Goal: Task Accomplishment & Management: Use online tool/utility

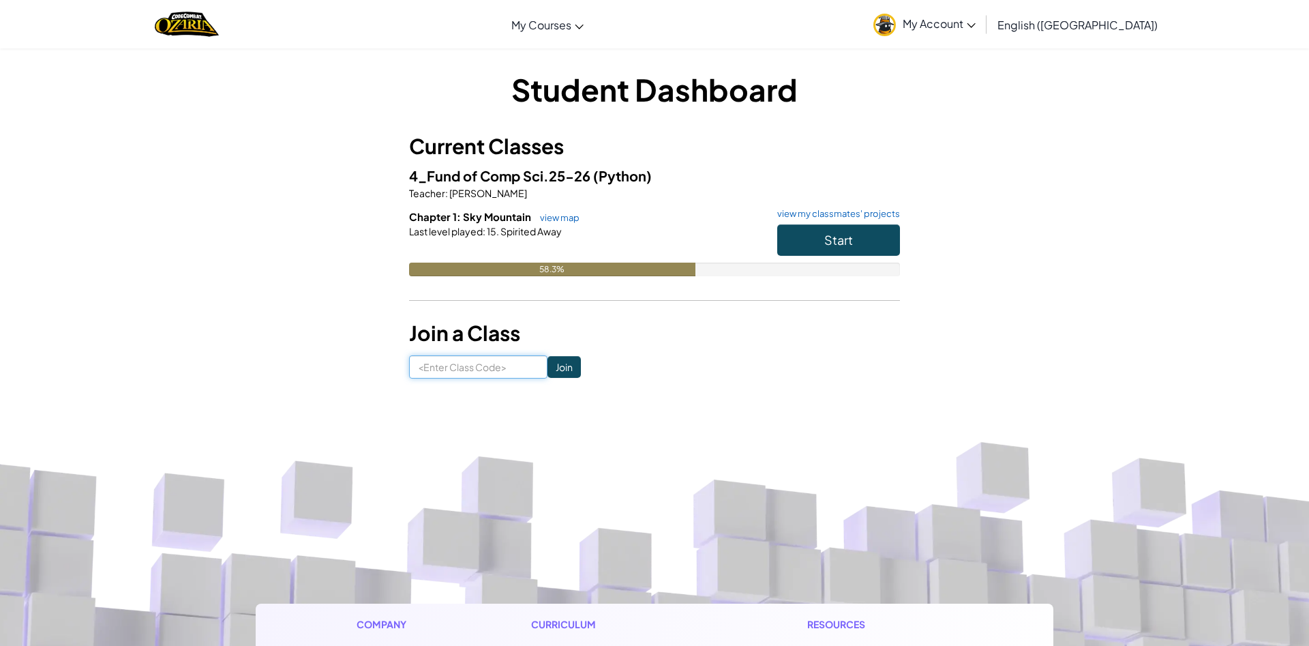
click at [490, 370] on input at bounding box center [478, 366] width 138 height 23
type input "PageShipSalt"
click at [581, 376] on input "Join" at bounding box center [564, 367] width 33 height 22
click at [810, 241] on button "Start" at bounding box center [838, 239] width 123 height 31
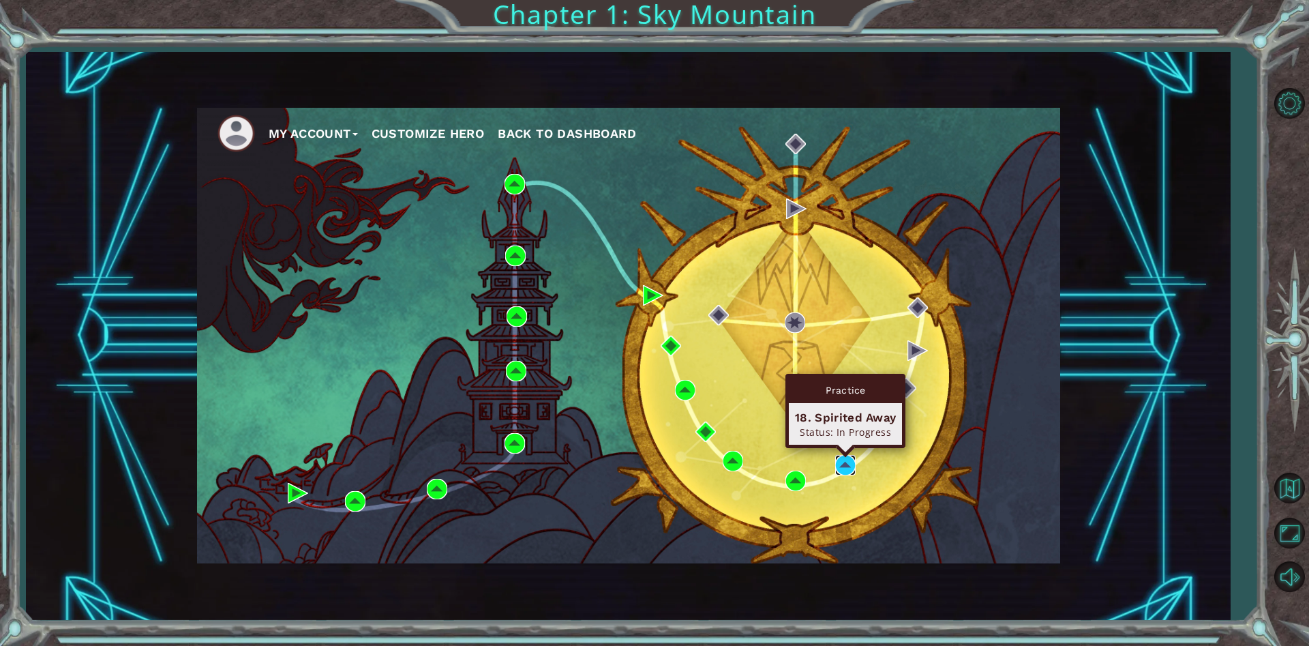
click at [848, 461] on img at bounding box center [845, 465] width 20 height 20
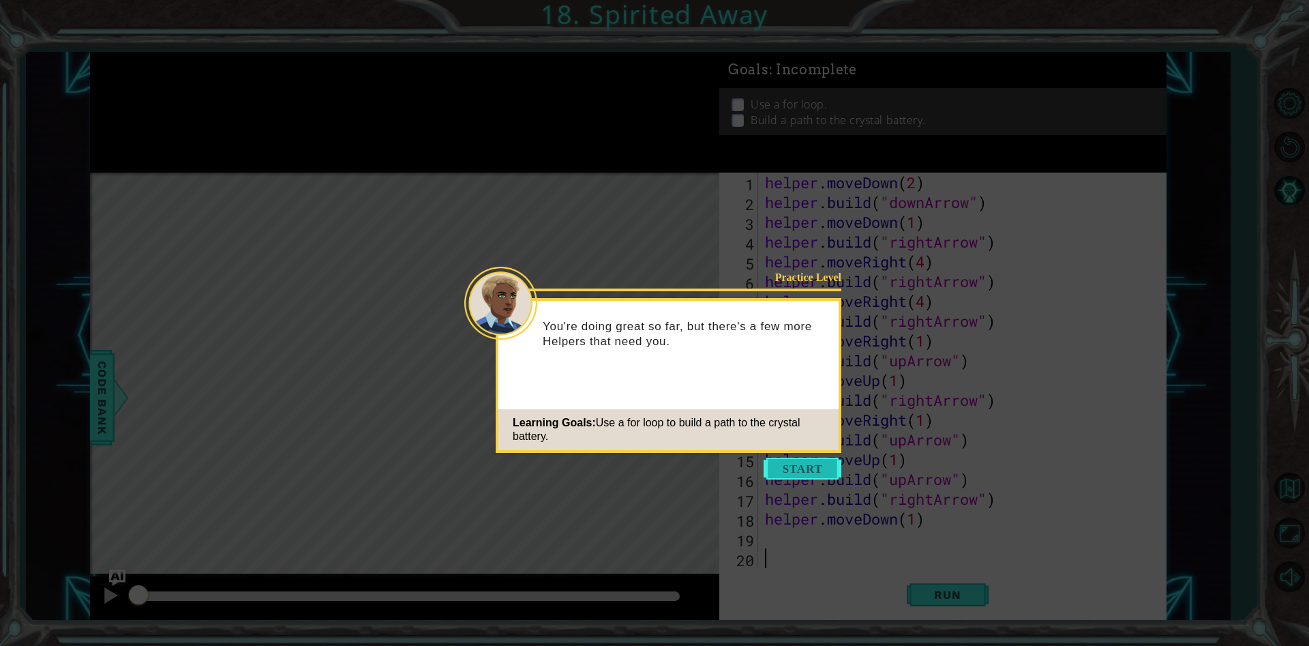
click at [771, 462] on button "Start" at bounding box center [803, 469] width 78 height 22
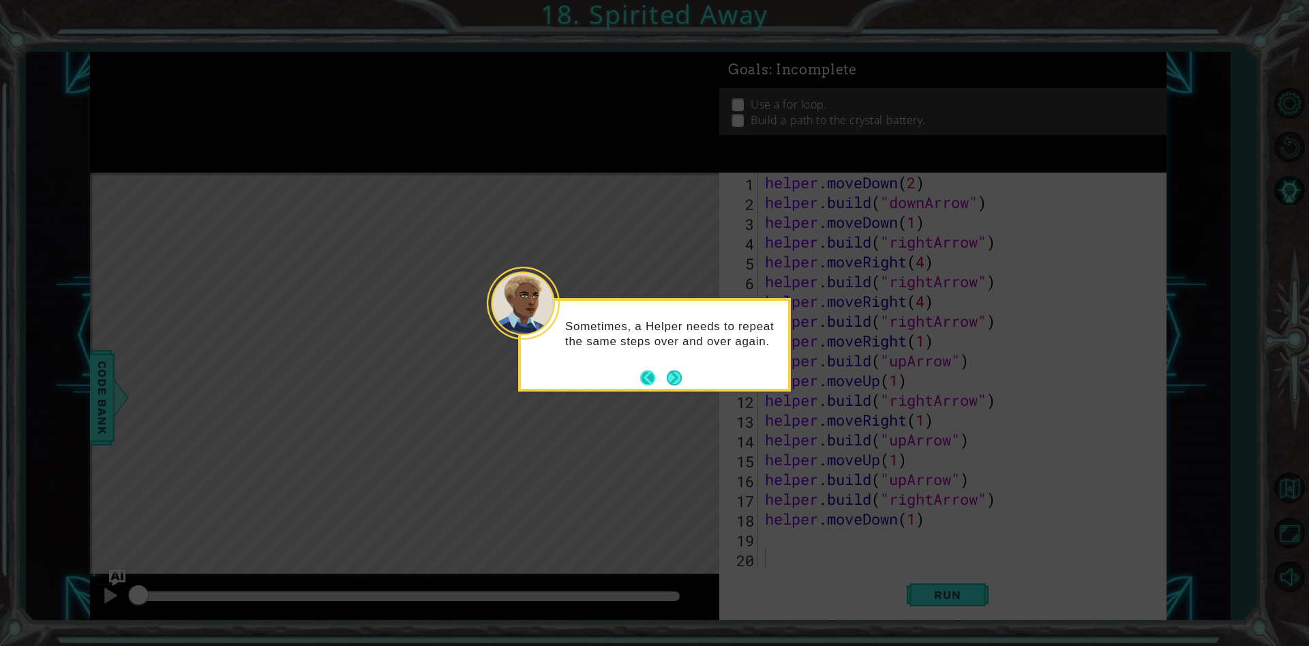
click at [662, 377] on button "Back" at bounding box center [653, 377] width 27 height 15
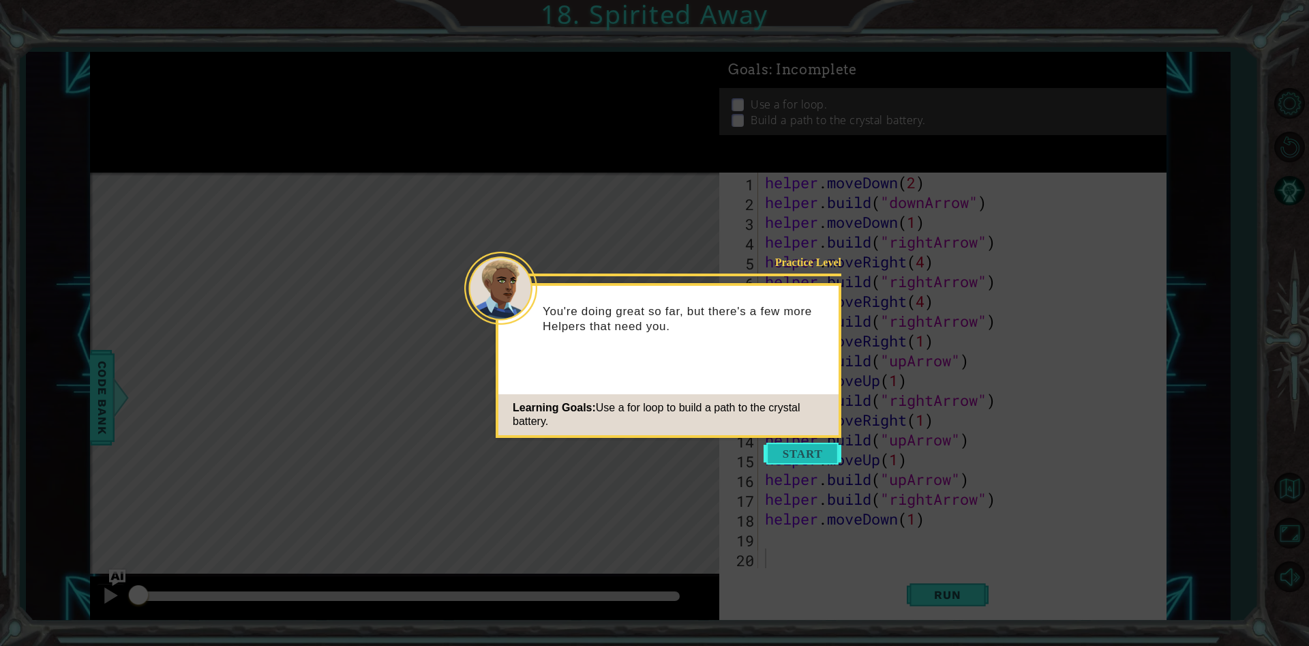
click at [773, 454] on button "Start" at bounding box center [803, 454] width 78 height 22
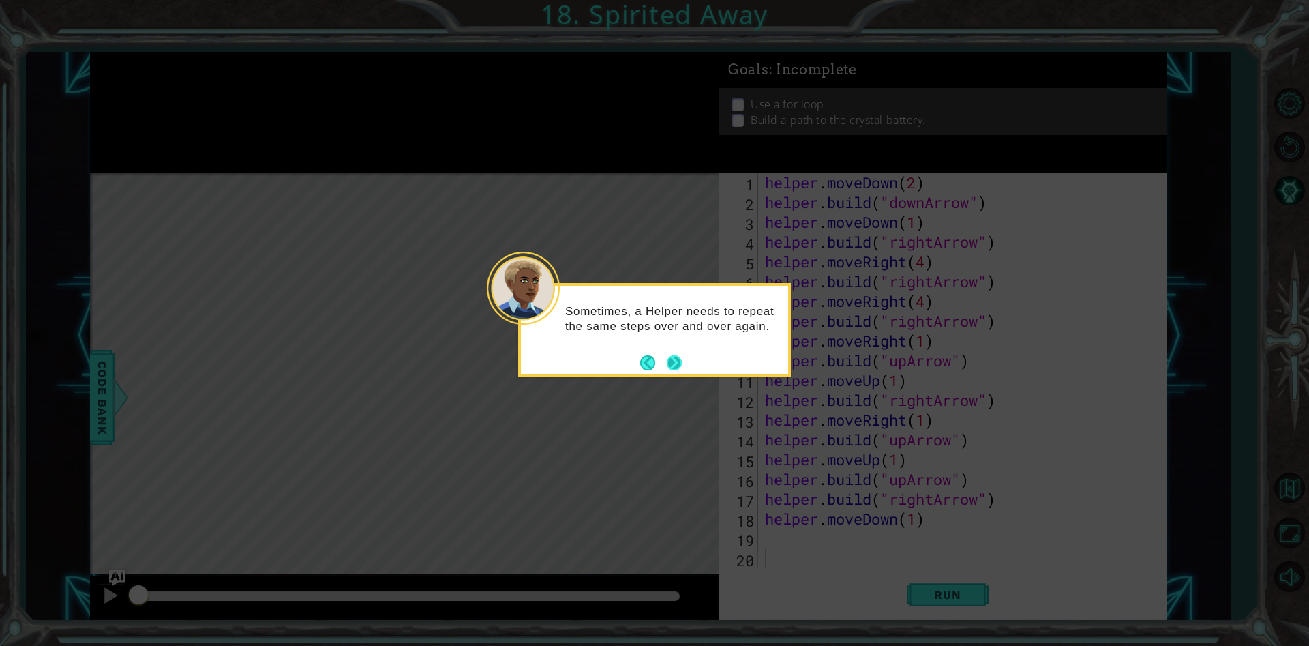
click at [672, 368] on button "Next" at bounding box center [674, 362] width 15 height 15
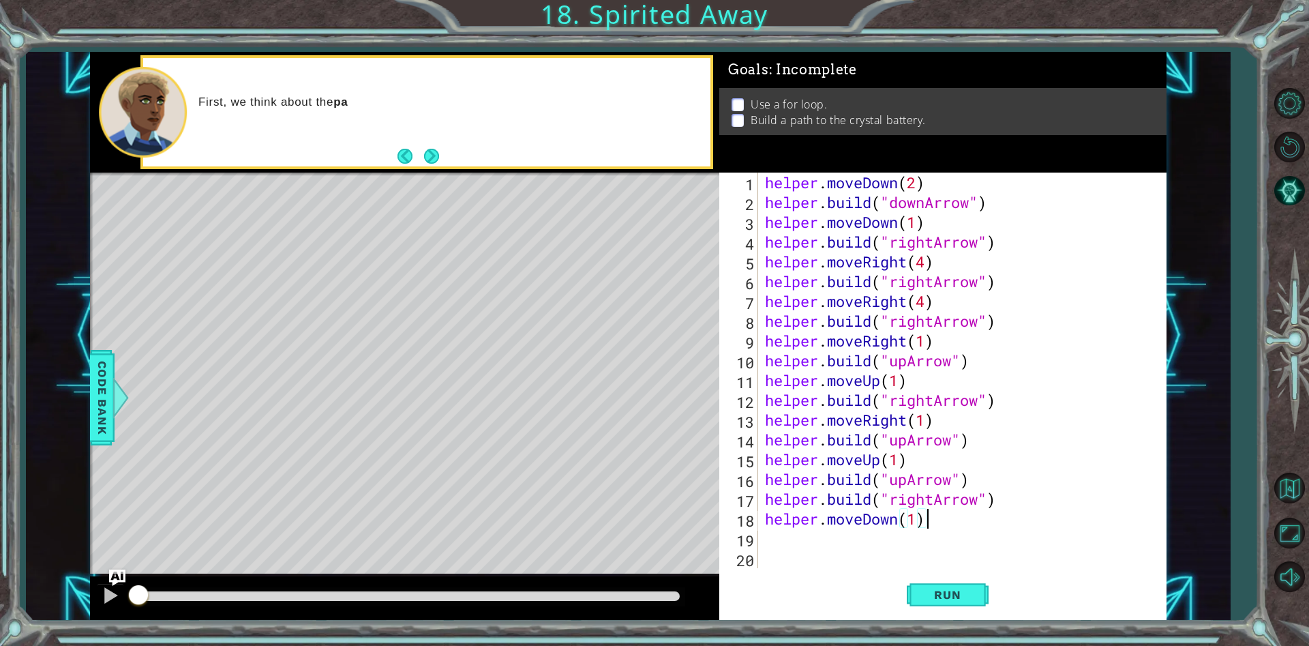
click at [941, 528] on div "helper . moveDown ( 2 ) helper . build ( "downArrow" ) helper . moveDown ( 1 ) …" at bounding box center [965, 390] width 407 height 435
type textarea "helper.moveDown(1)"
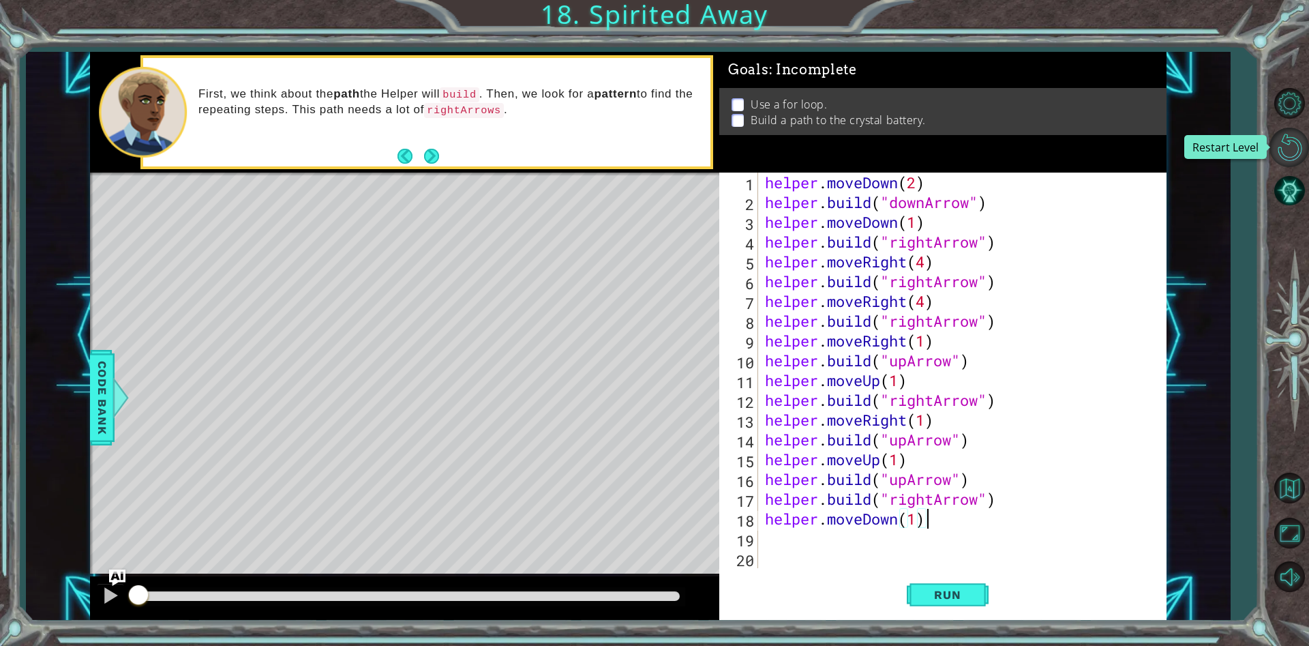
click at [1286, 145] on button "Restart Level" at bounding box center [1290, 148] width 40 height 40
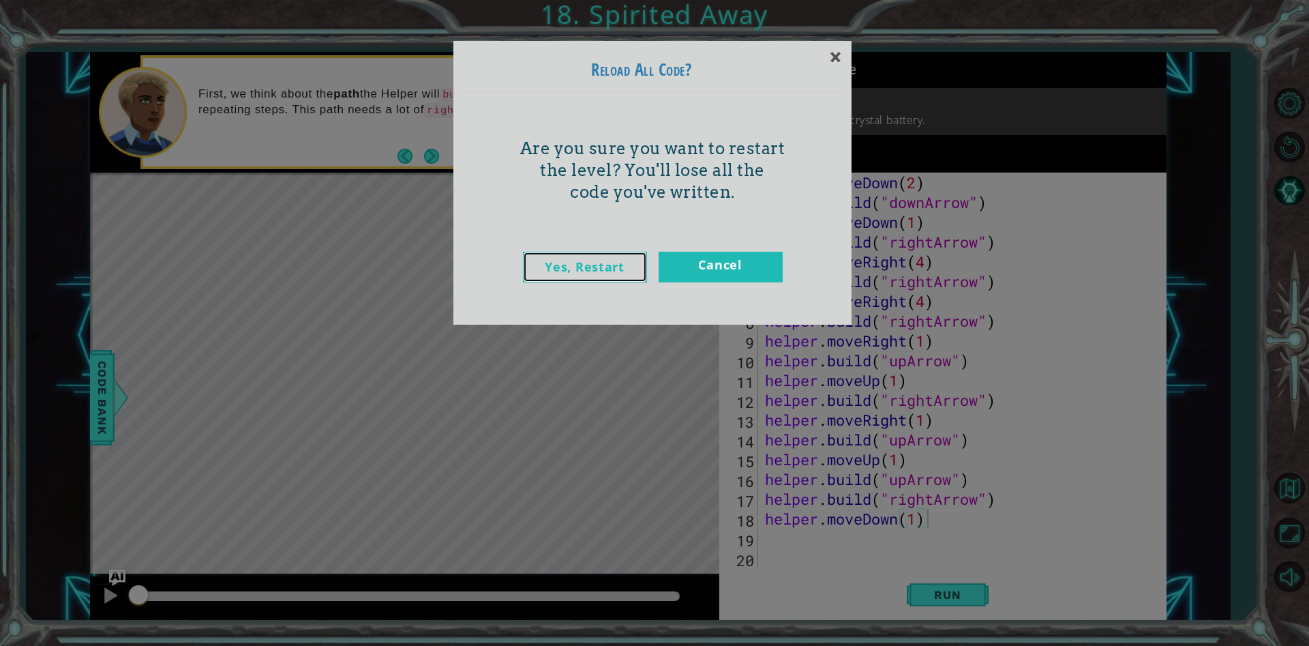
click at [591, 272] on link "Yes, Restart" at bounding box center [585, 267] width 124 height 31
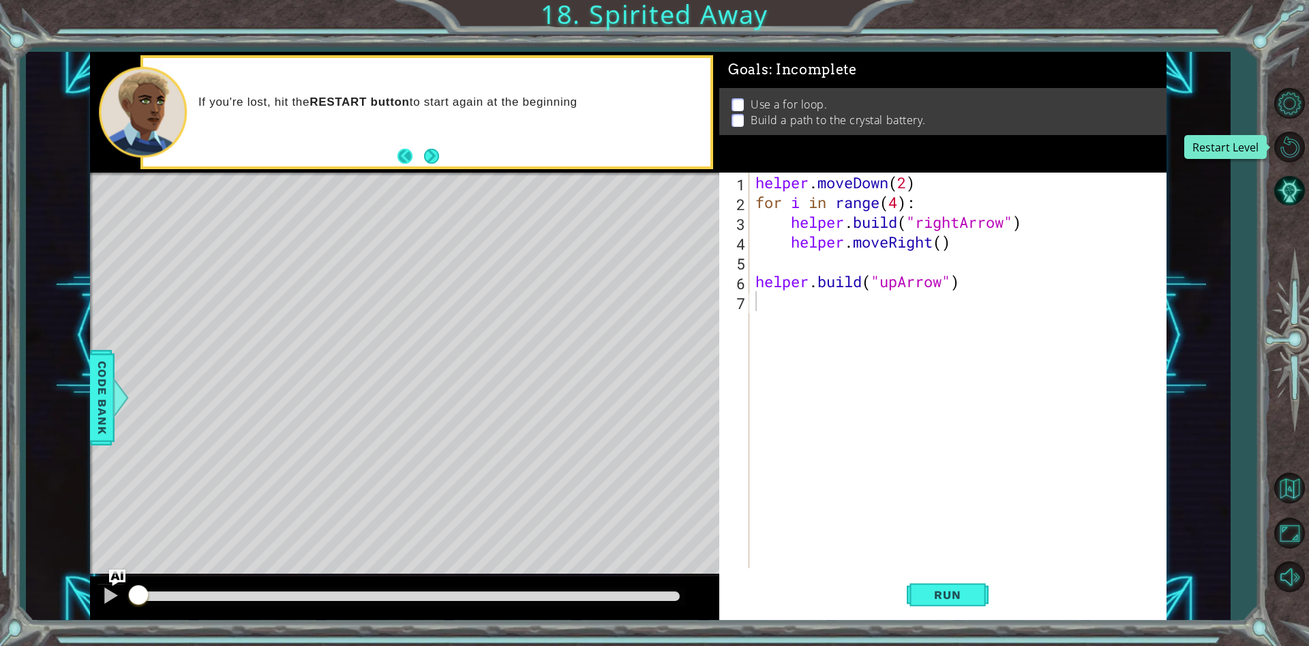
click at [406, 151] on button "Back" at bounding box center [411, 156] width 27 height 15
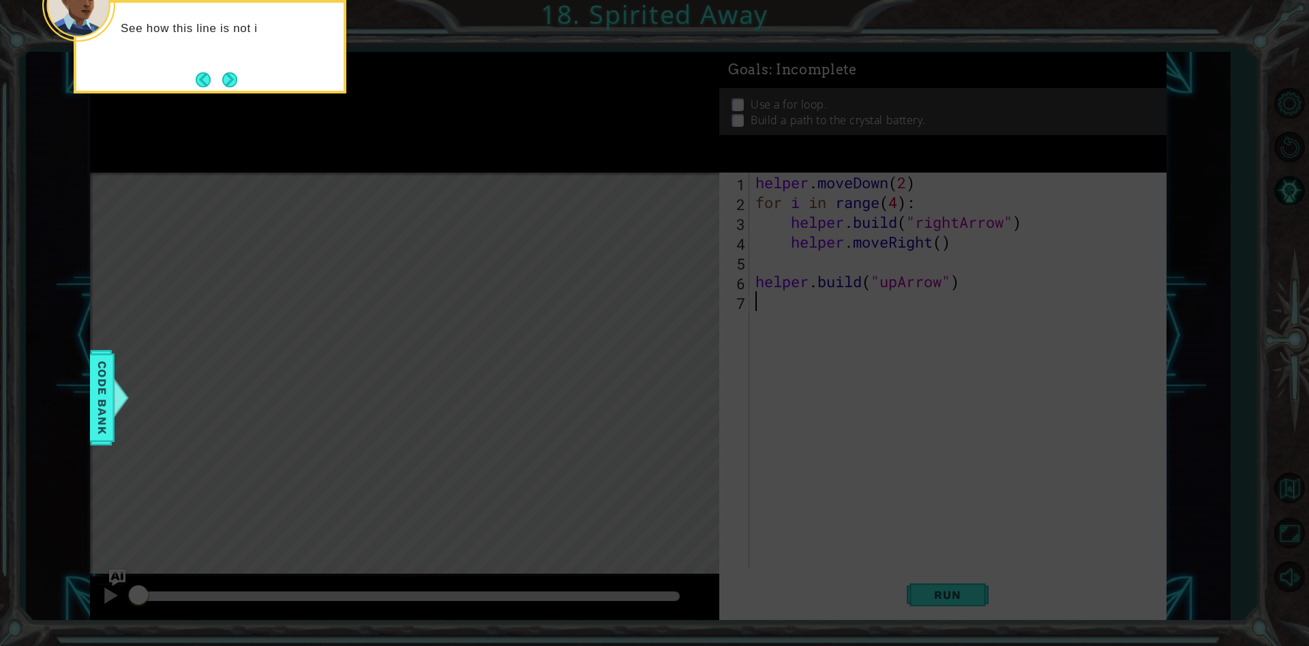
click at [191, 85] on div "See how this line is not i" at bounding box center [210, 46] width 273 height 93
click at [201, 82] on button "Back" at bounding box center [209, 79] width 27 height 15
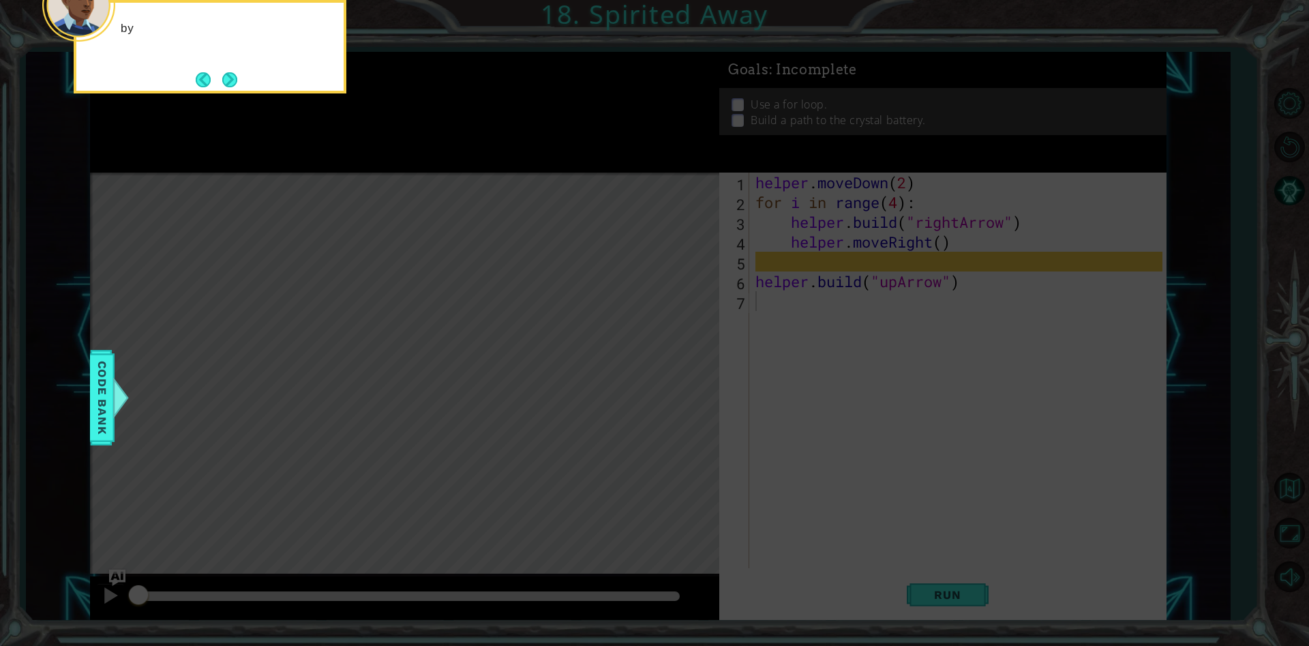
click at [201, 82] on button "Back" at bounding box center [209, 79] width 27 height 15
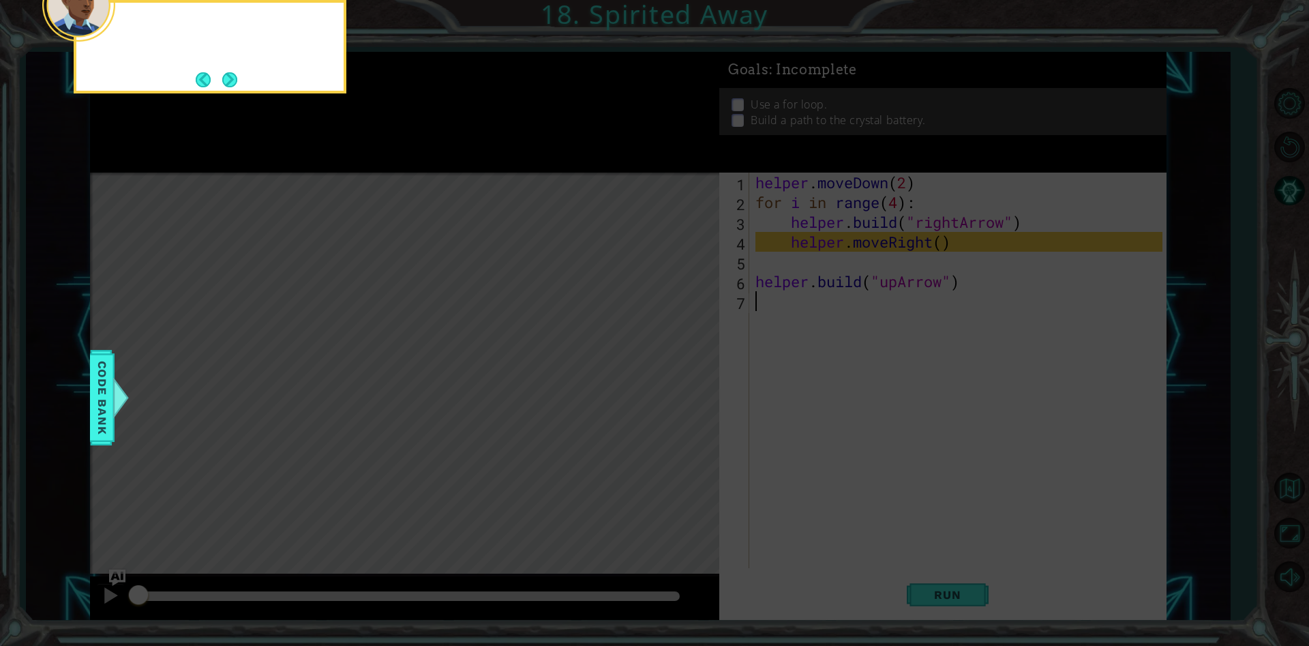
click at [201, 82] on button "Back" at bounding box center [209, 79] width 27 height 15
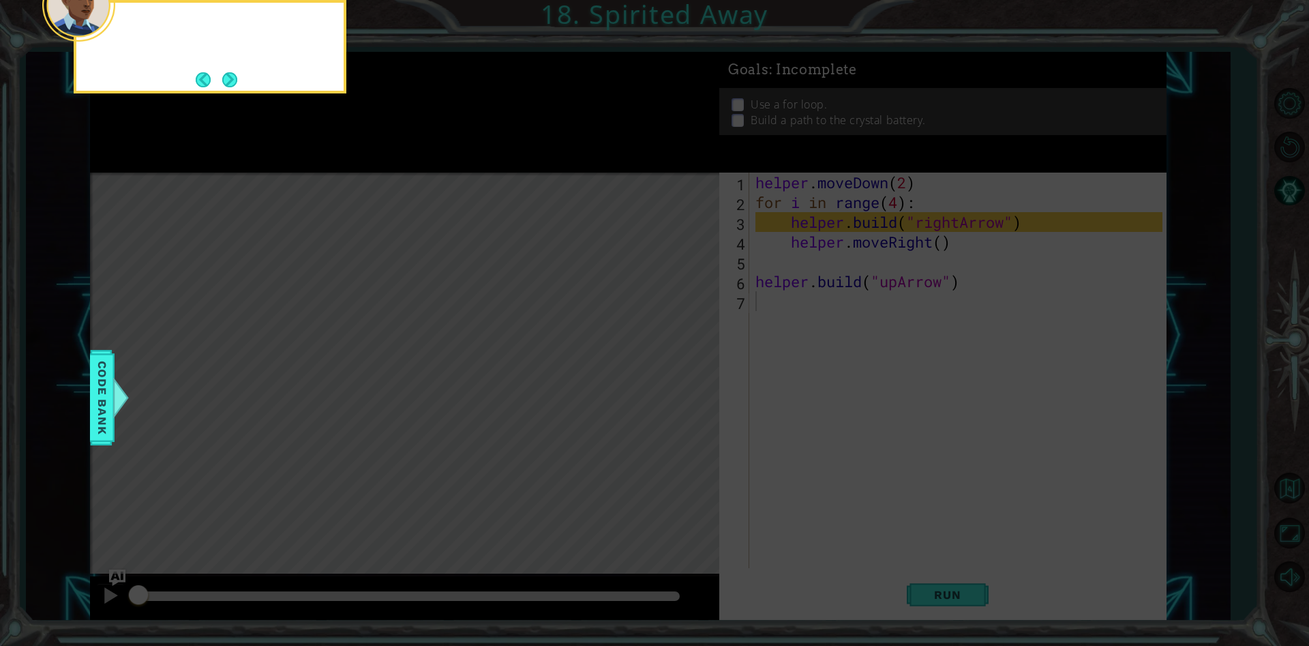
click at [201, 82] on button "Back" at bounding box center [209, 79] width 27 height 15
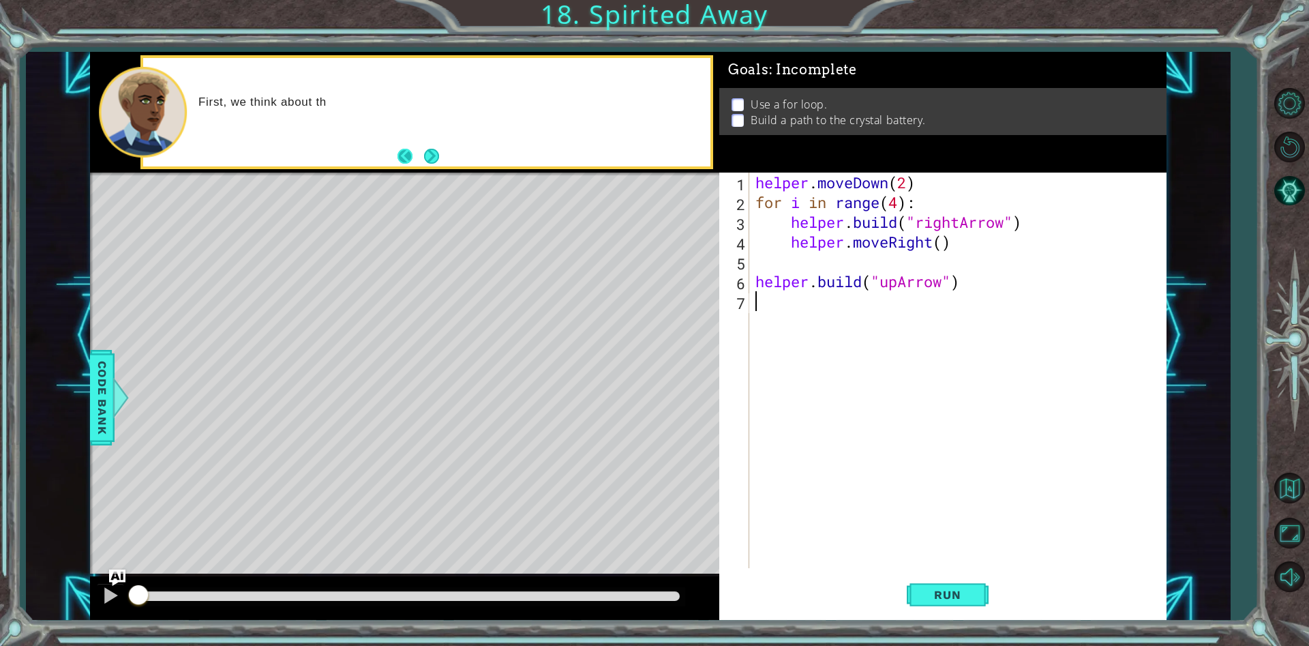
click at [400, 156] on button "Back" at bounding box center [411, 156] width 27 height 15
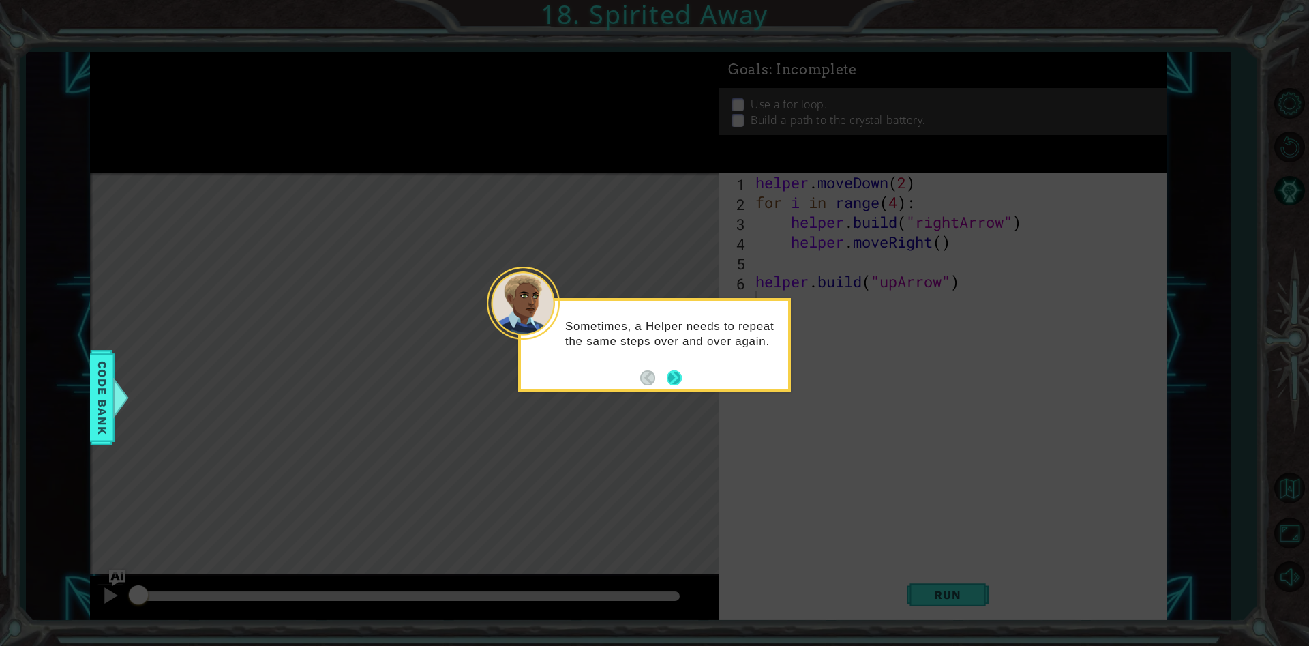
click at [682, 374] on button "Next" at bounding box center [674, 377] width 15 height 15
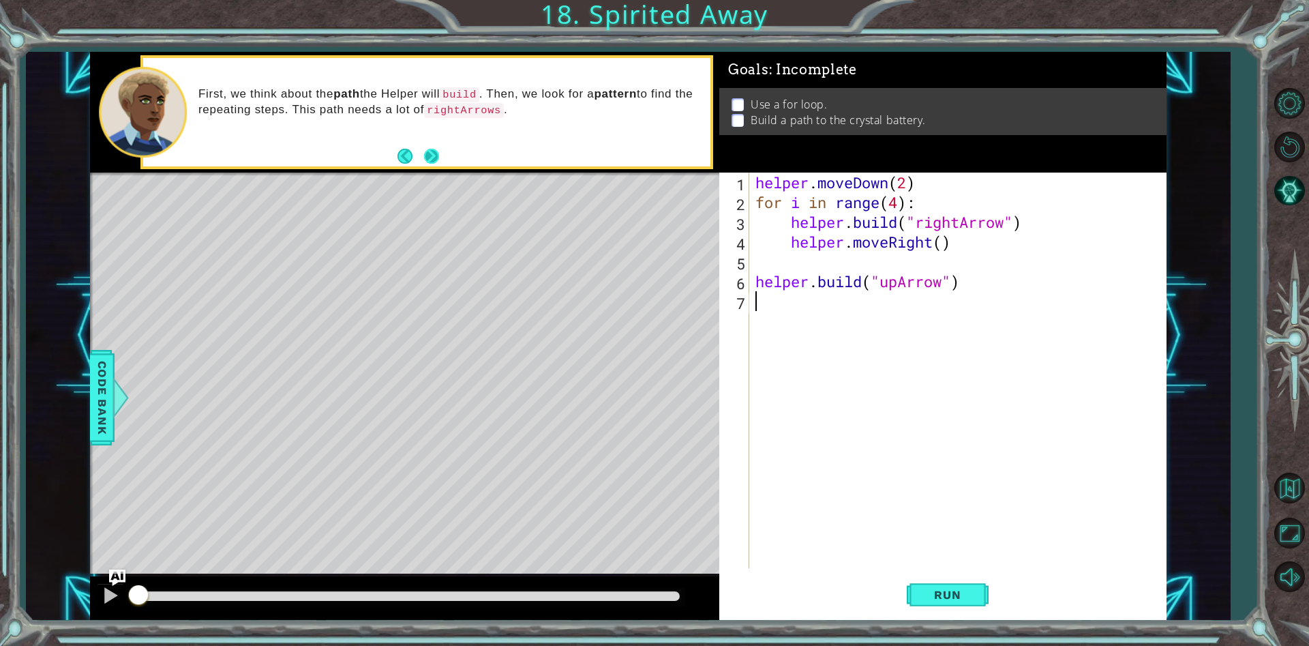
click at [432, 155] on button "Next" at bounding box center [431, 156] width 15 height 15
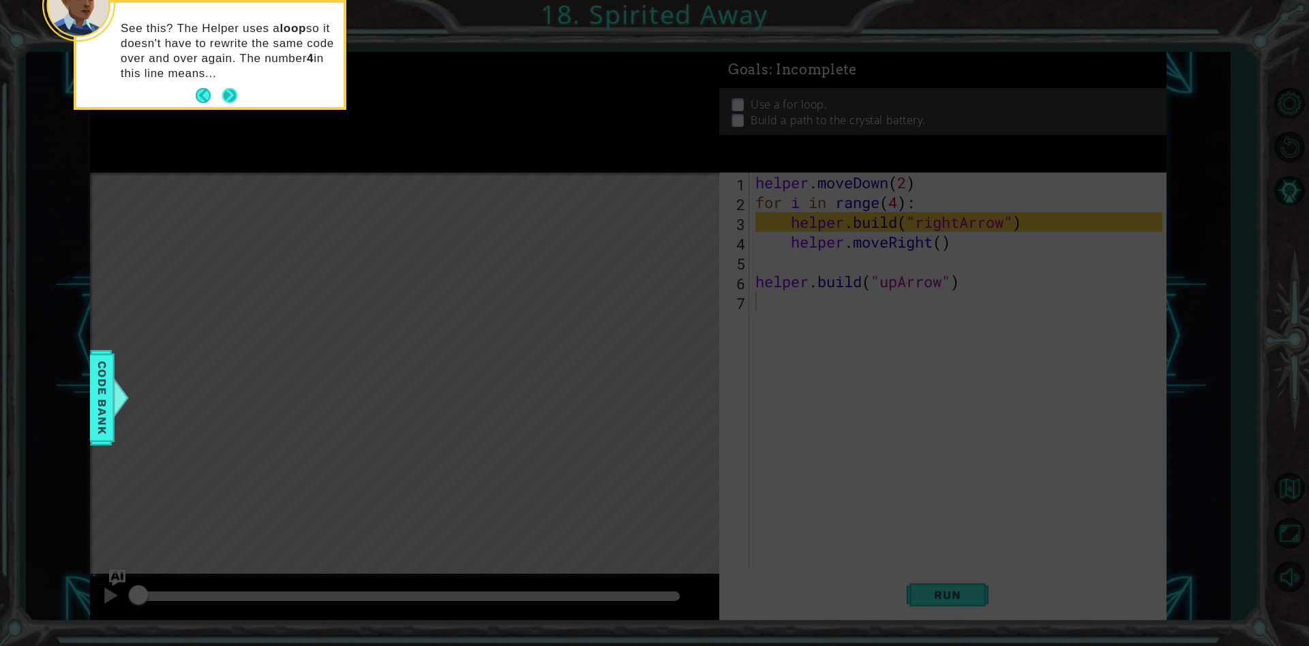
click at [237, 95] on button "Next" at bounding box center [229, 95] width 15 height 15
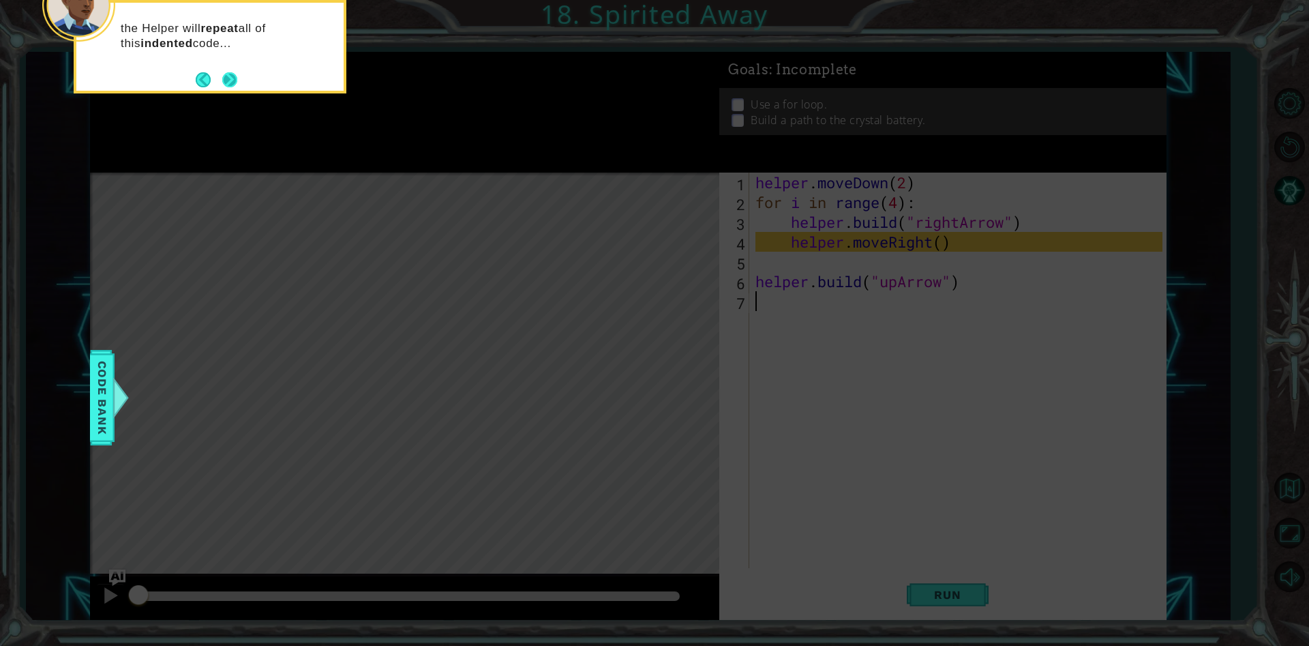
click at [235, 81] on button "Next" at bounding box center [229, 79] width 15 height 15
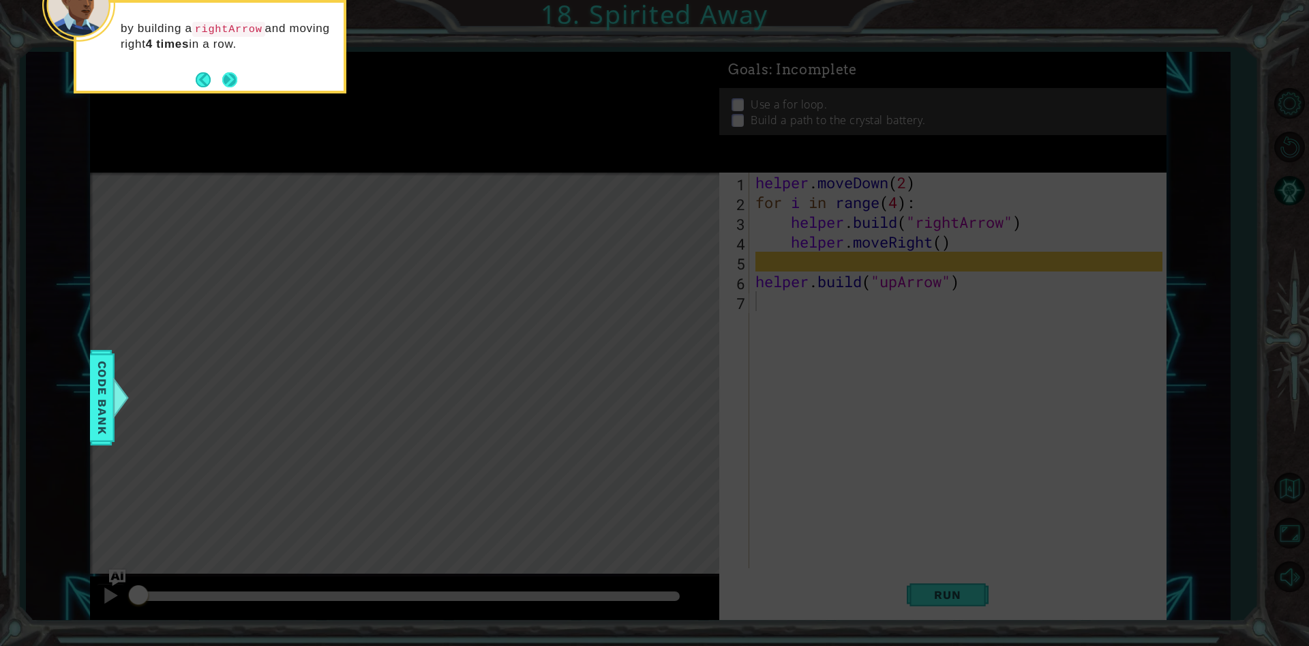
click at [234, 84] on button "Next" at bounding box center [229, 79] width 15 height 15
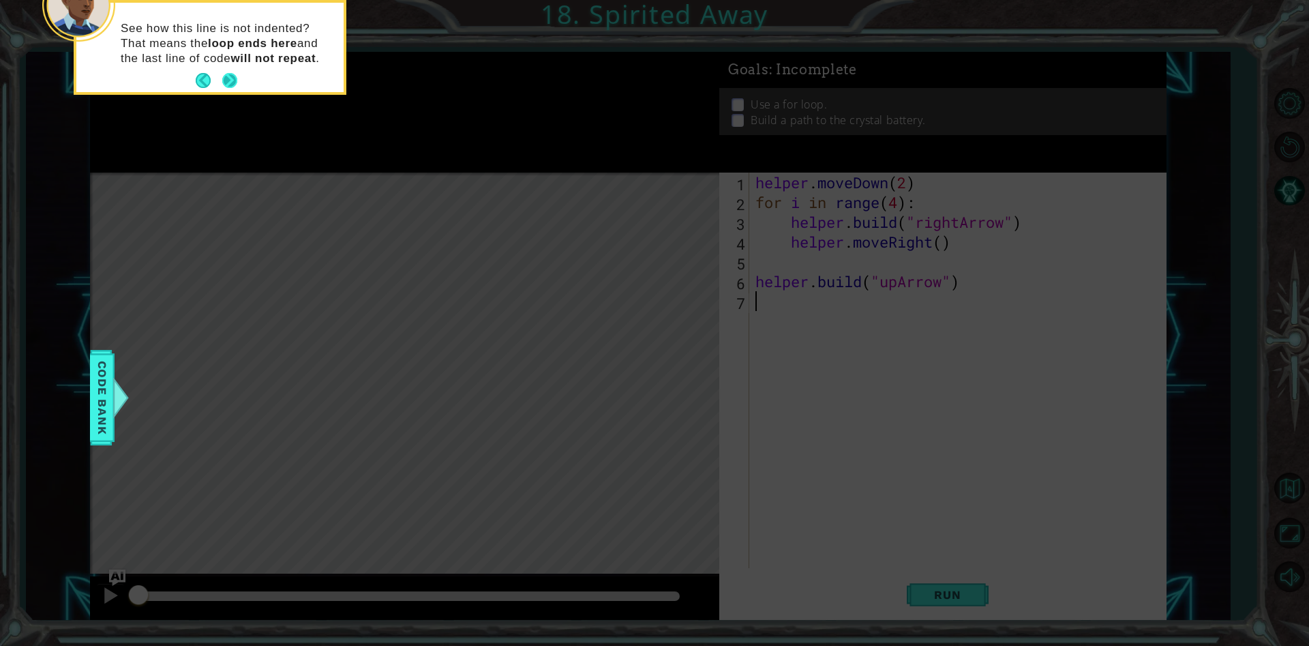
click at [240, 92] on div "See how this line is not indented? That means the loop ends here and the last l…" at bounding box center [210, 47] width 273 height 95
click at [218, 83] on button "Back" at bounding box center [209, 80] width 27 height 15
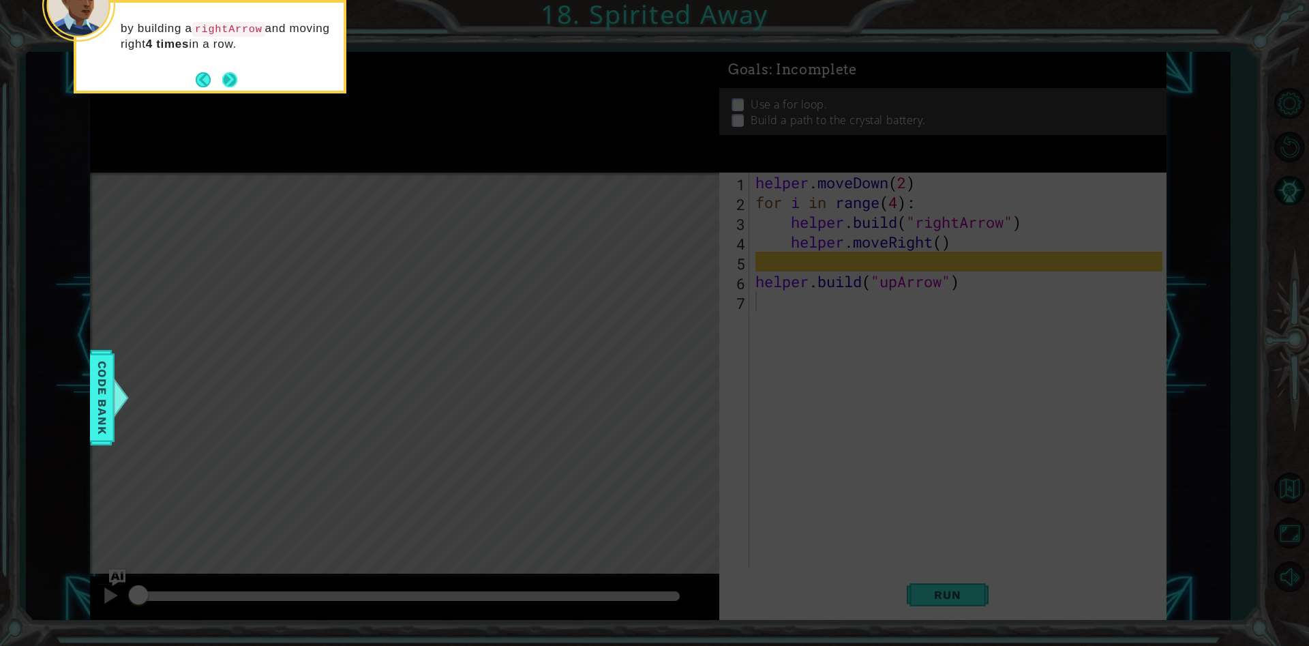
click at [230, 85] on button "Next" at bounding box center [229, 79] width 15 height 15
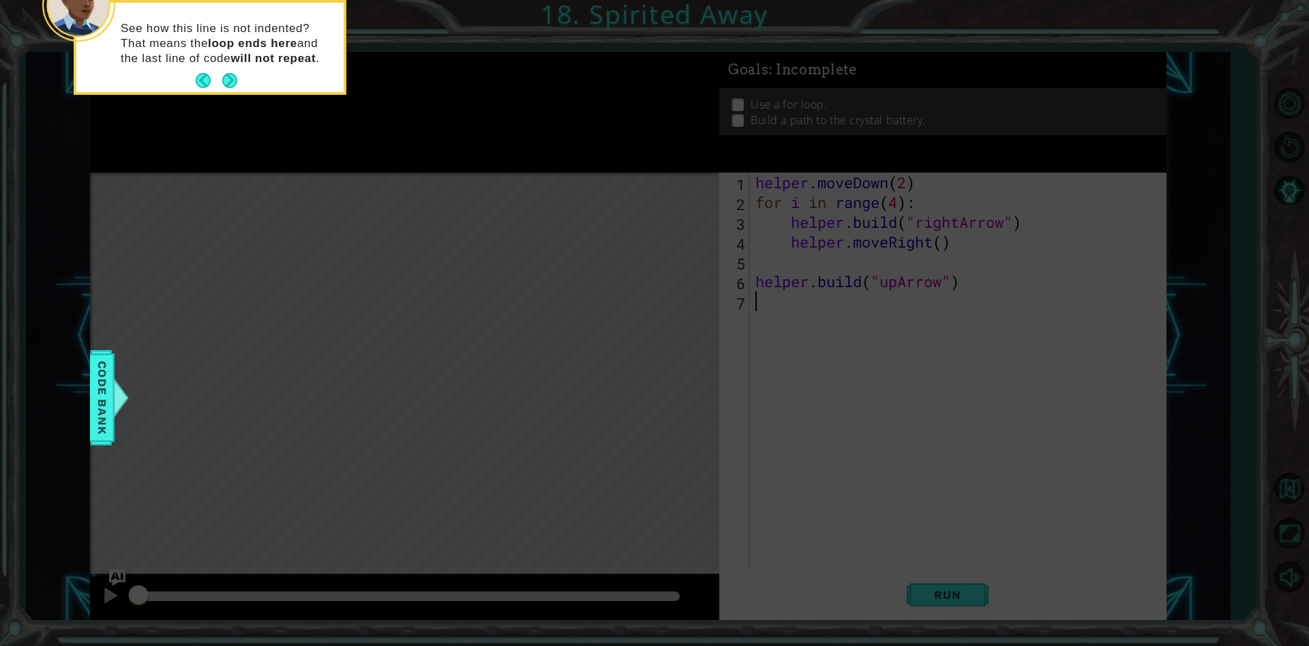
click at [807, 272] on icon at bounding box center [654, 97] width 1309 height 1098
click at [229, 88] on button "Next" at bounding box center [229, 80] width 15 height 15
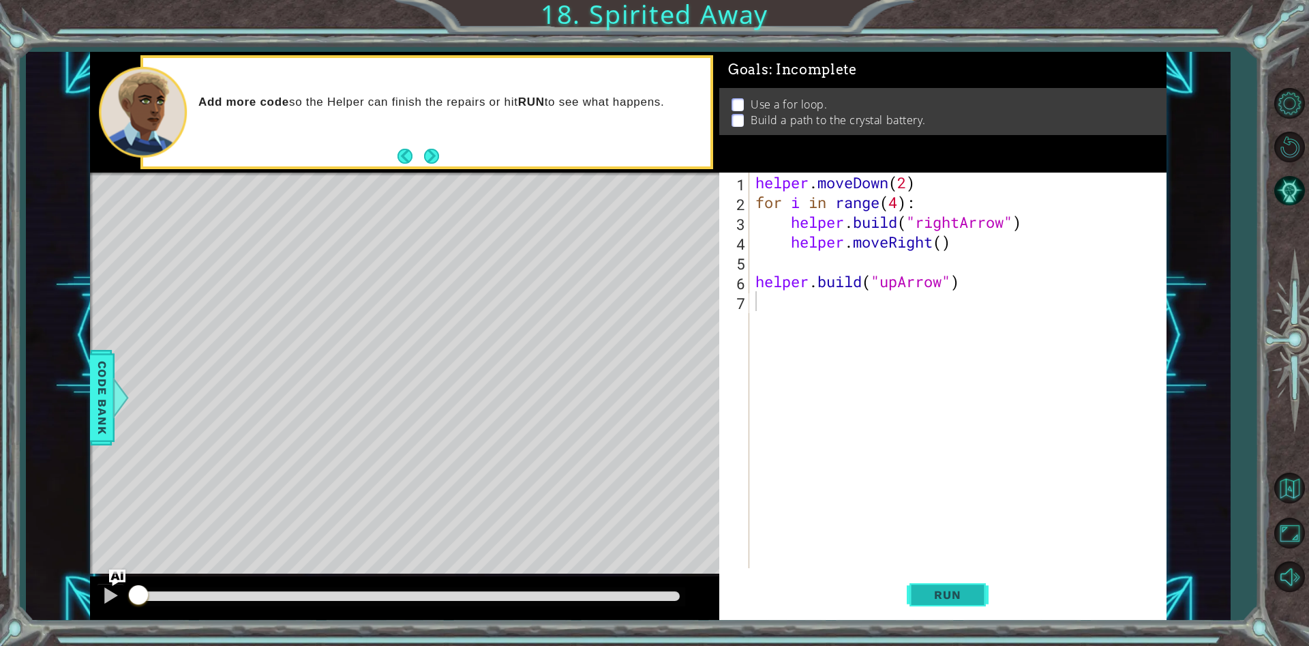
click at [936, 593] on span "Run" at bounding box center [948, 595] width 54 height 14
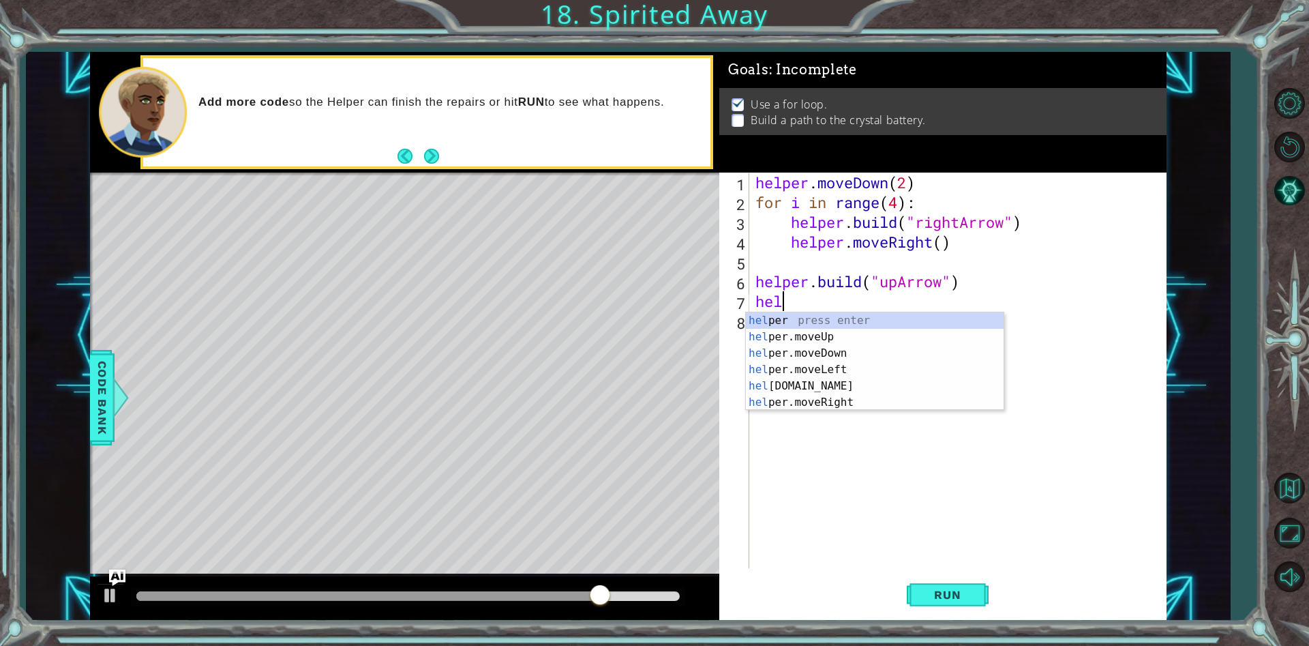
scroll to position [0, 1]
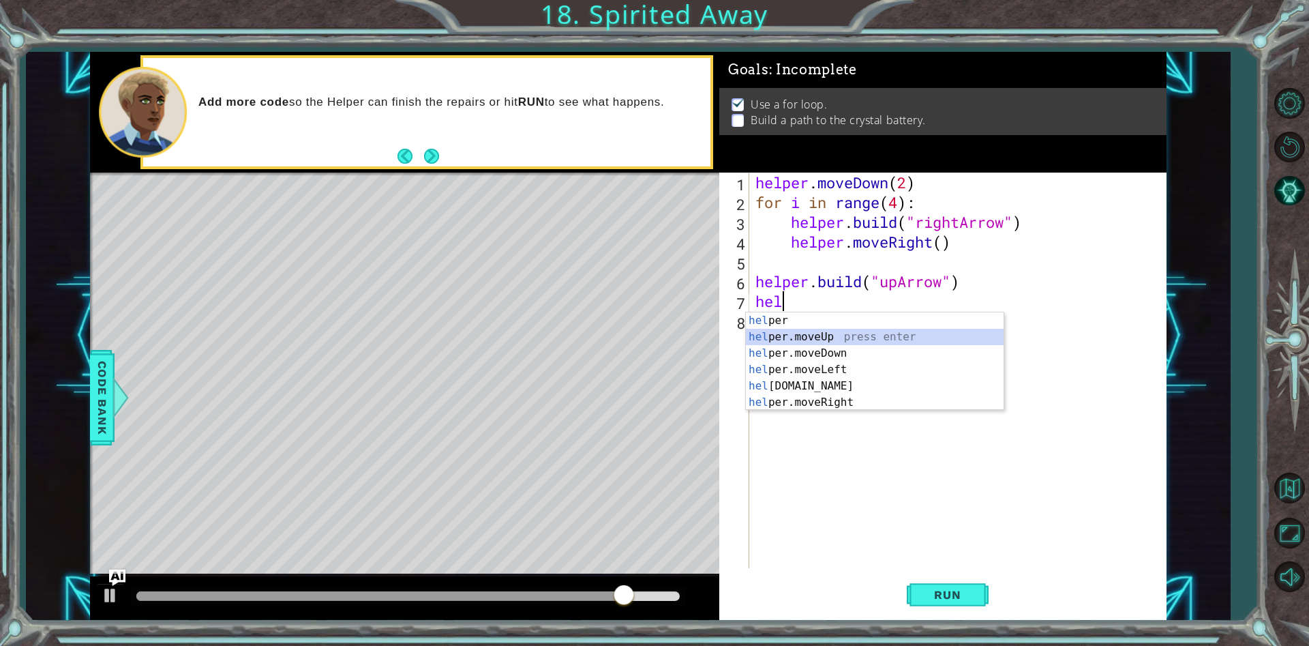
click at [853, 344] on div "hel per press enter hel per.moveUp press enter [GEOGRAPHIC_DATA] per.moveDown p…" at bounding box center [875, 377] width 258 height 131
type textarea "helper.moveUp(1)"
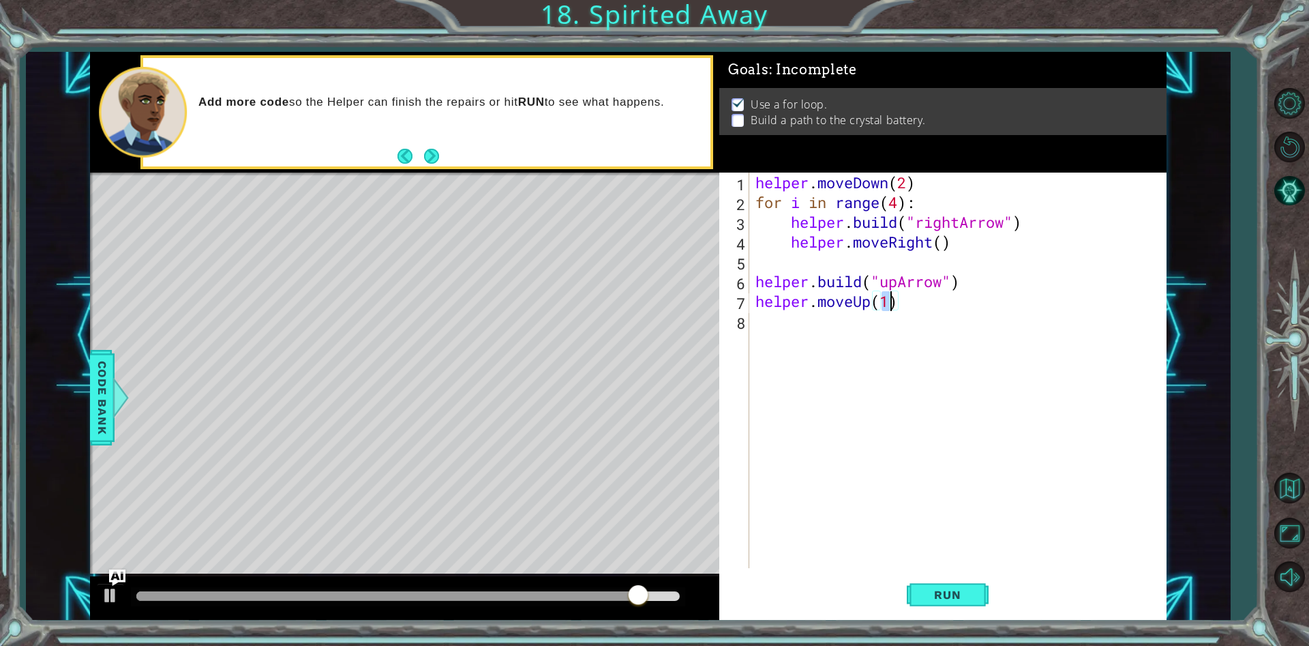
click at [919, 303] on div "helper . moveDown ( 2 ) for i in range ( 4 ) : helper . build ( "rightArrow" ) …" at bounding box center [961, 390] width 417 height 435
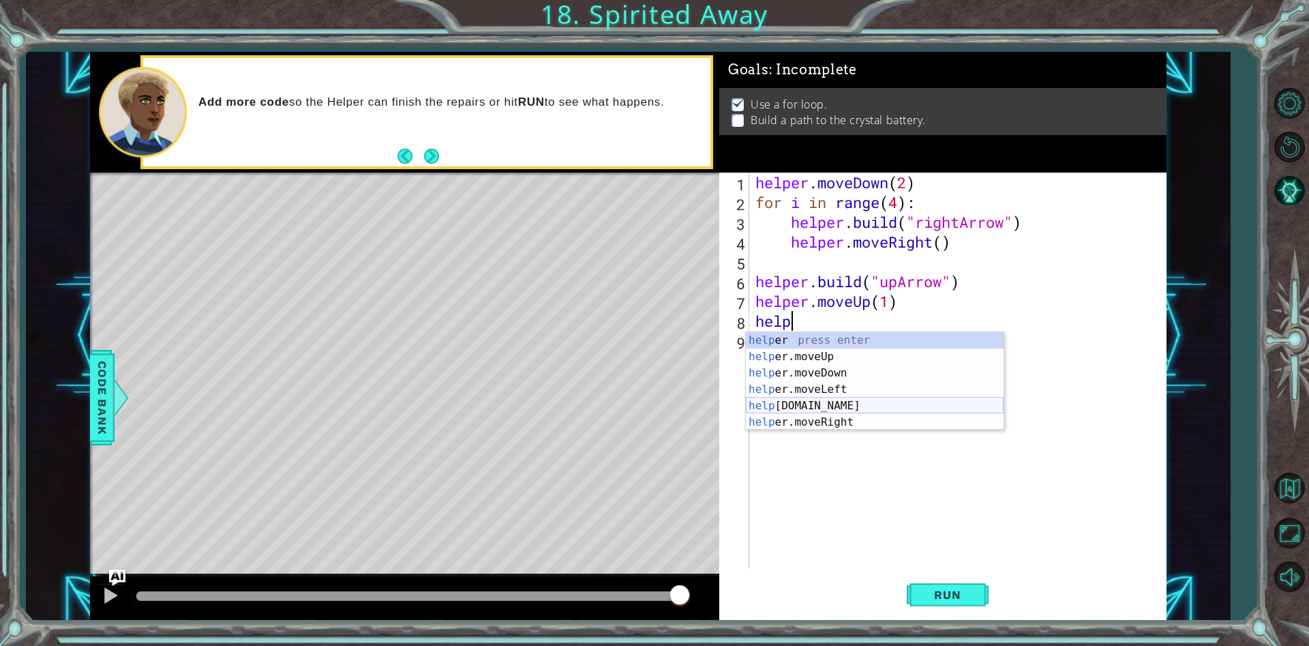
click at [846, 403] on div "help er press enter help er.moveUp press enter help er.moveDown press enter hel…" at bounding box center [875, 397] width 258 height 131
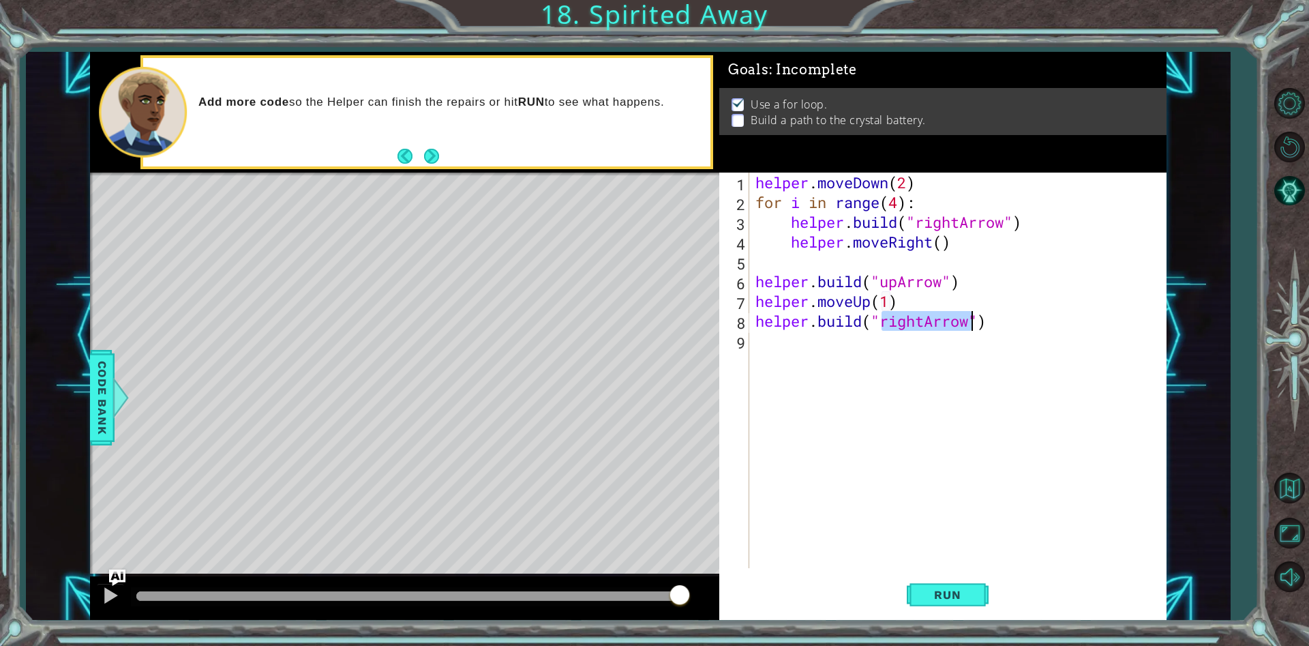
click at [924, 322] on div "helper . moveDown ( 2 ) for i in range ( 4 ) : helper . build ( "rightArrow" ) …" at bounding box center [958, 371] width 410 height 396
click at [925, 322] on div "helper . moveDown ( 2 ) for i in range ( 4 ) : helper . build ( "rightArrow" ) …" at bounding box center [961, 390] width 417 height 435
type textarea "[DOMAIN_NAME]("upArrow")"
click at [952, 592] on span "Run" at bounding box center [948, 595] width 54 height 14
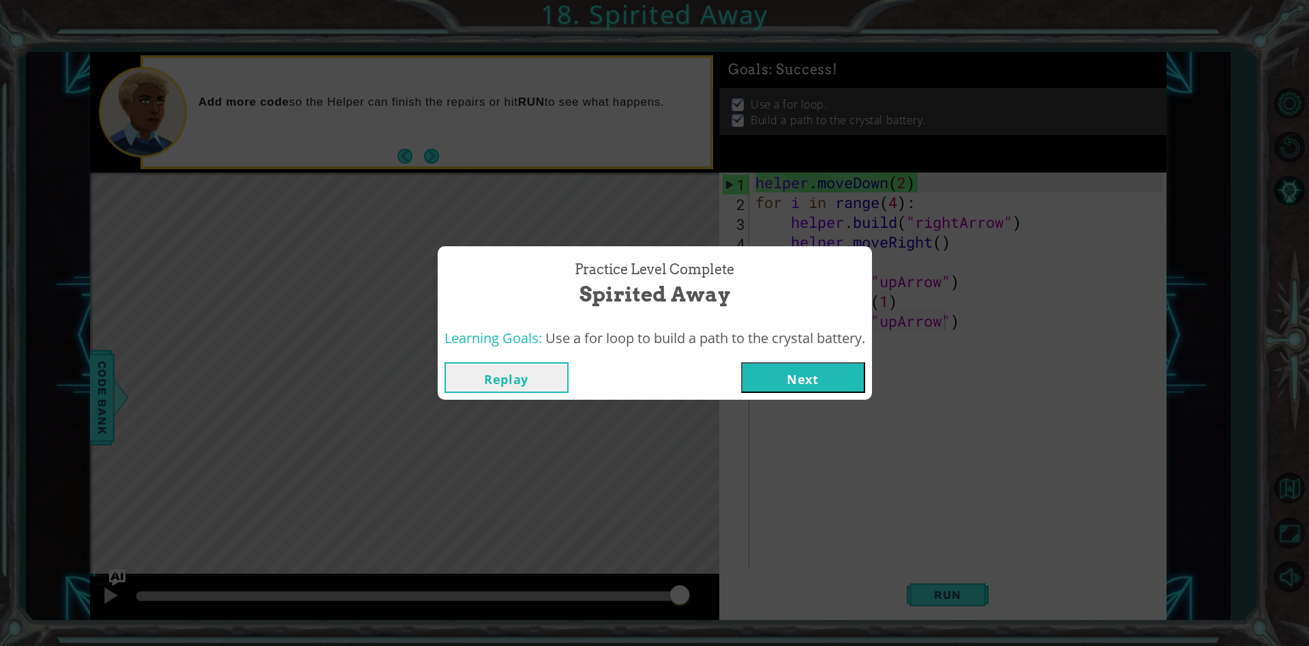
click at [804, 374] on button "Next" at bounding box center [803, 377] width 124 height 31
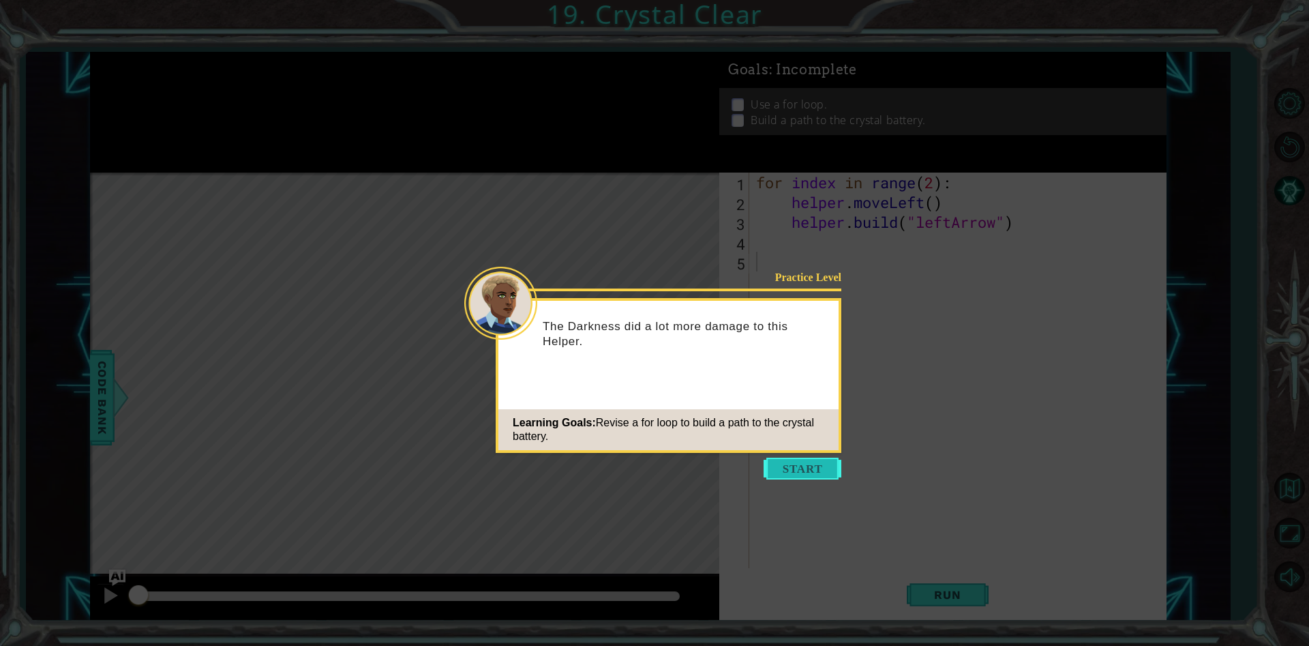
click at [802, 463] on button "Start" at bounding box center [803, 469] width 78 height 22
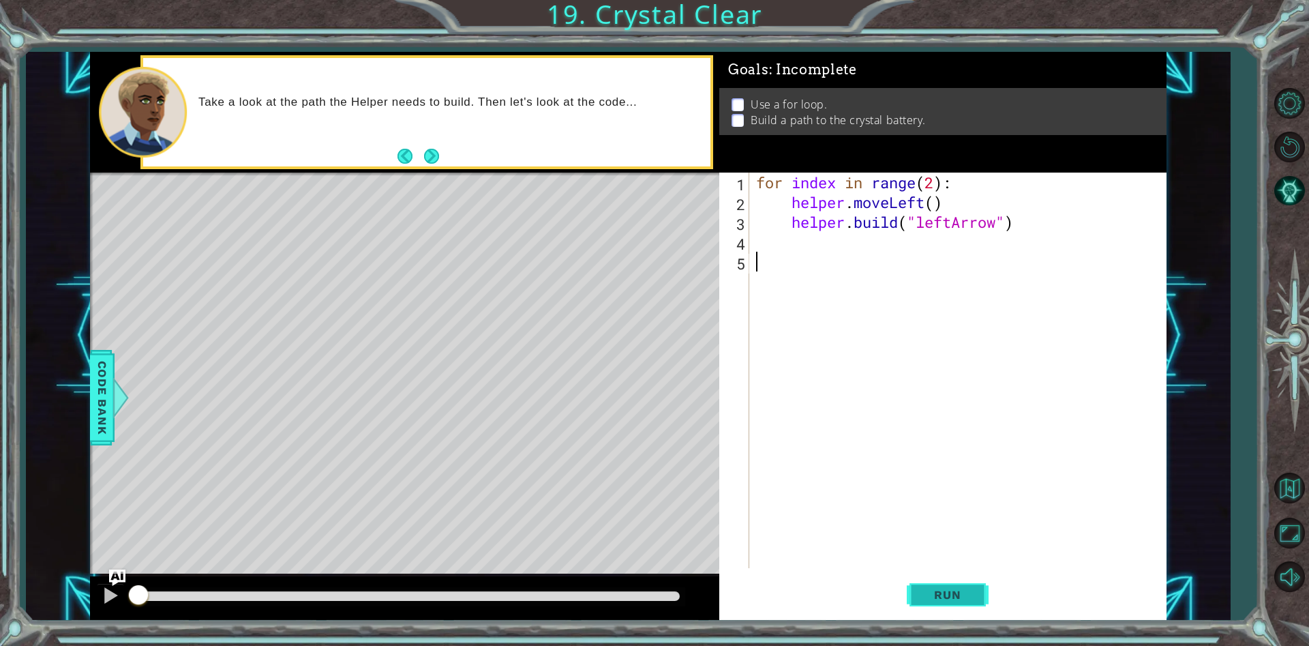
click at [955, 595] on span "Run" at bounding box center [948, 595] width 54 height 14
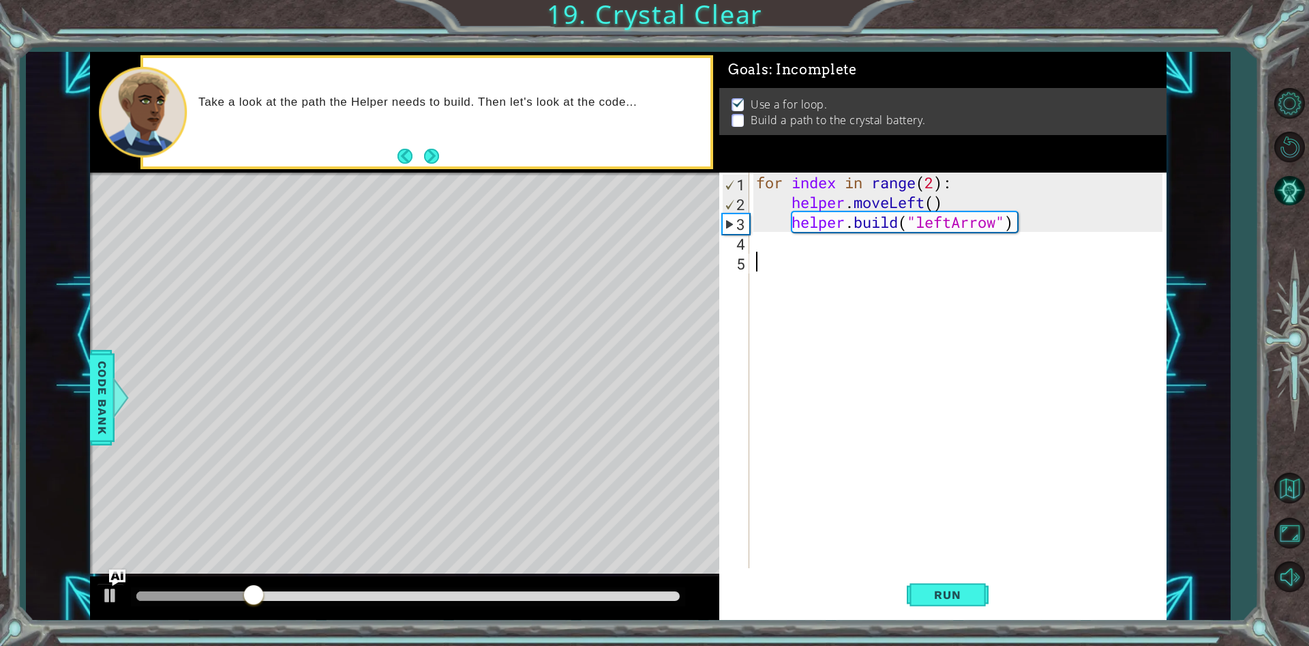
click at [803, 240] on div "for index in range ( 2 ) : helper . moveLeft ( ) helper . build ( "leftArrow" )" at bounding box center [962, 390] width 416 height 435
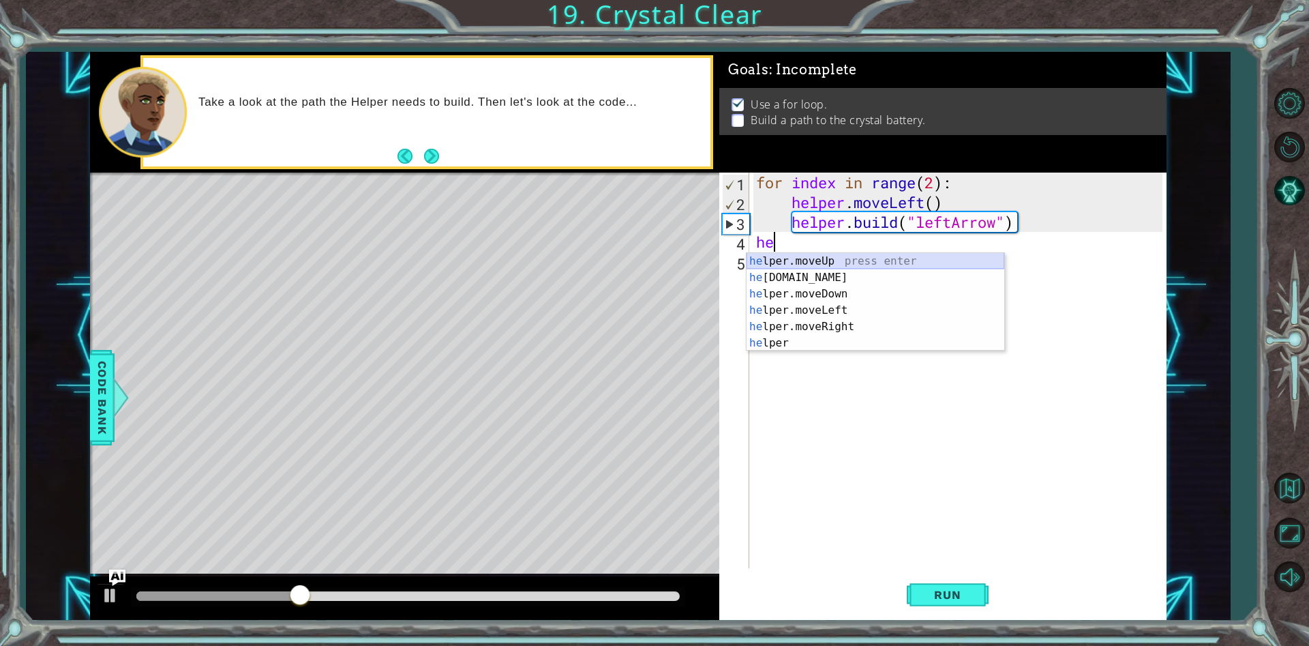
scroll to position [0, 1]
click at [827, 298] on div "hel per.moveUp press enter hel per.moveDown press enter hel per.moveLeft press …" at bounding box center [876, 318] width 258 height 131
type textarea "helper.moveLeft(1)"
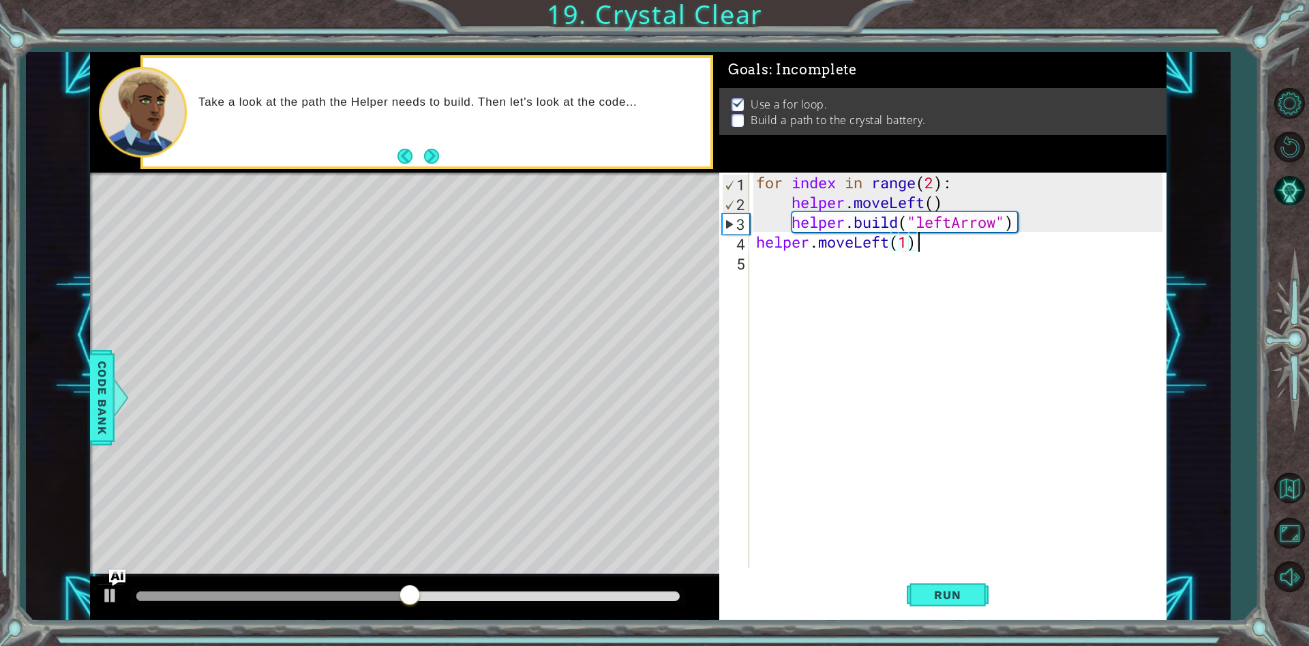
click at [930, 245] on div "for index in range ( 2 ) : helper . moveLeft ( ) helper . build ( "leftArrow" )…" at bounding box center [962, 390] width 416 height 435
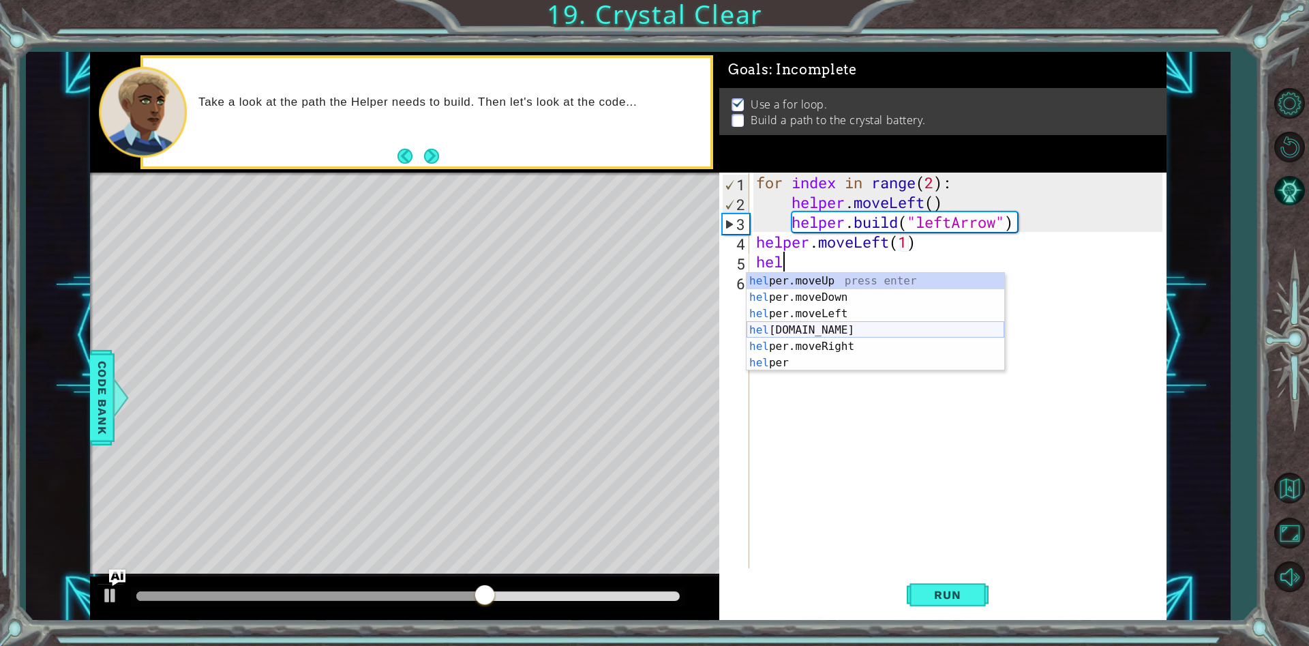
click at [829, 333] on div "hel per.moveUp press enter hel per.moveDown press enter hel per.moveLeft press …" at bounding box center [876, 338] width 258 height 131
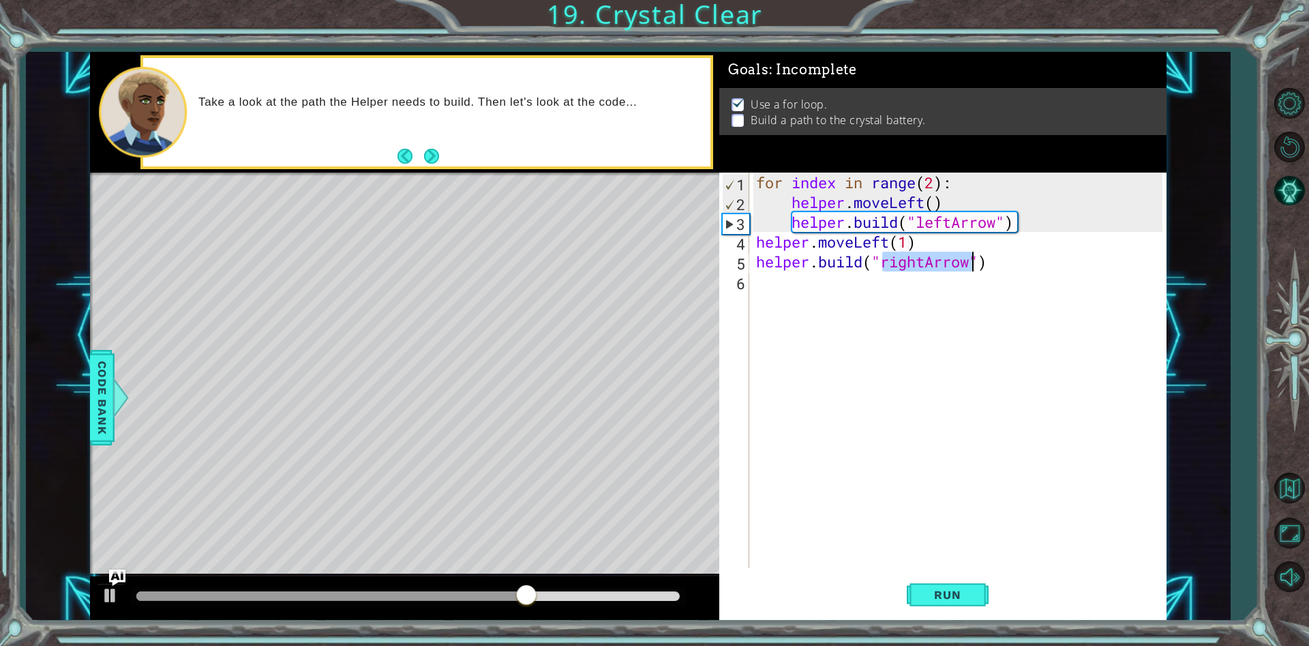
click at [929, 263] on div "for index in range ( 2 ) : helper . moveLeft ( ) helper . build ( "leftArrow" )…" at bounding box center [958, 371] width 409 height 396
click at [929, 263] on div "for index in range ( 2 ) : helper . moveLeft ( ) helper . build ( "leftArrow" )…" at bounding box center [962, 390] width 416 height 435
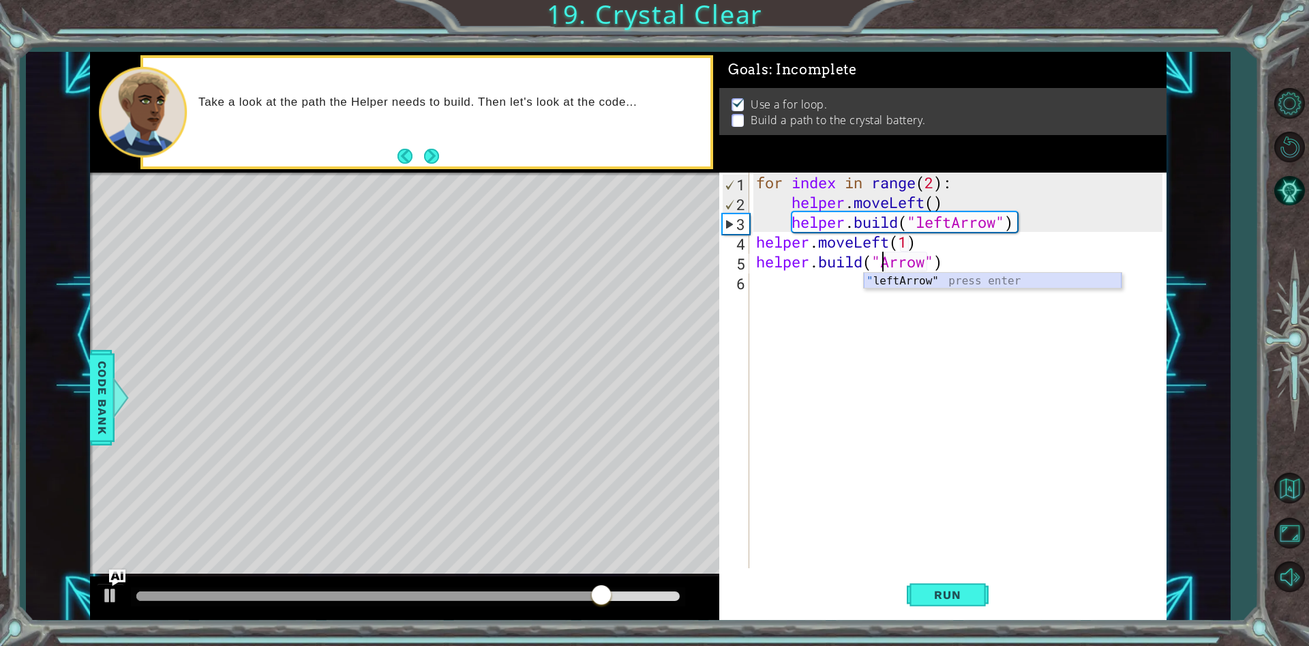
click at [934, 280] on div "" leftArrow" press enter" at bounding box center [993, 297] width 258 height 49
type textarea "[DOMAIN_NAME]("leftArrow")"
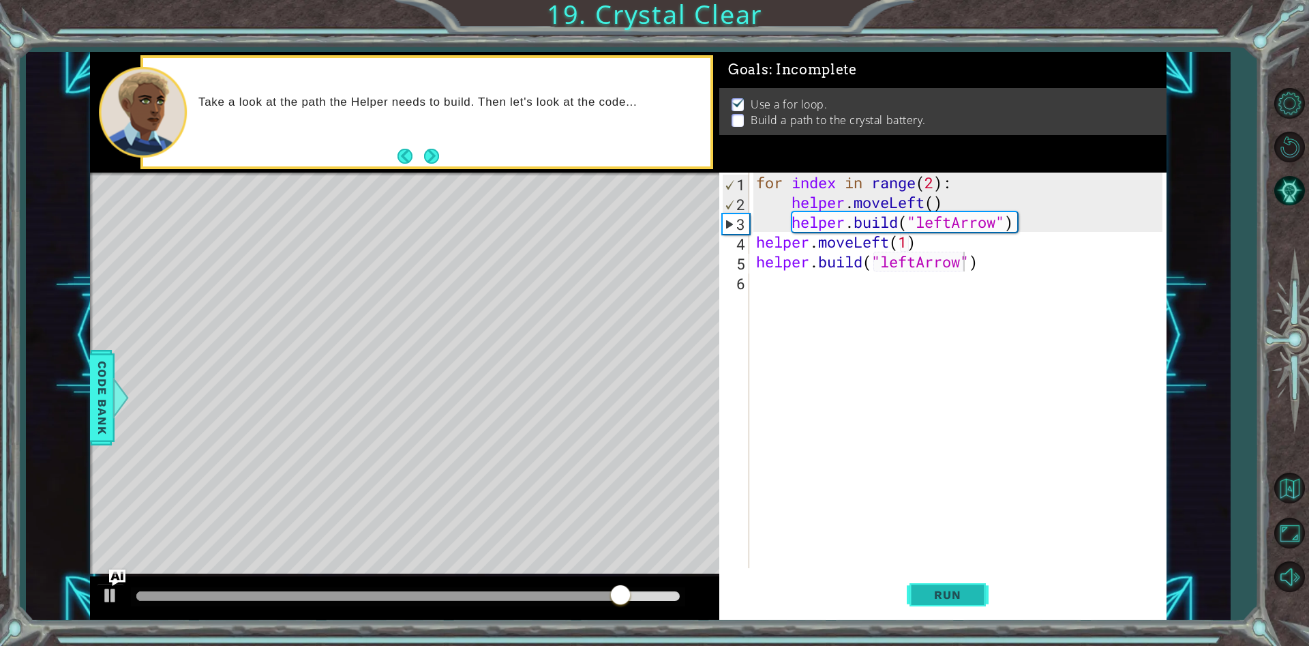
click at [966, 595] on span "Run" at bounding box center [948, 595] width 54 height 14
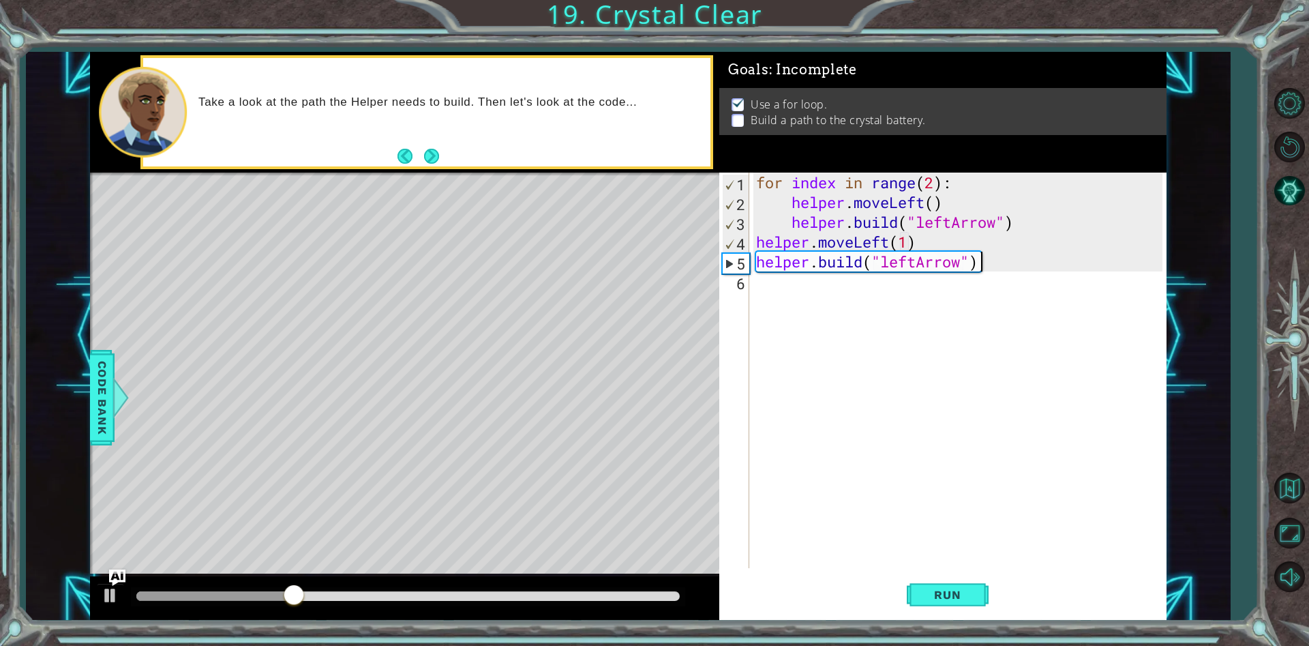
click at [1001, 265] on div "for index in range ( 2 ) : helper . moveLeft ( ) helper . build ( "leftArrow" )…" at bounding box center [962, 390] width 416 height 435
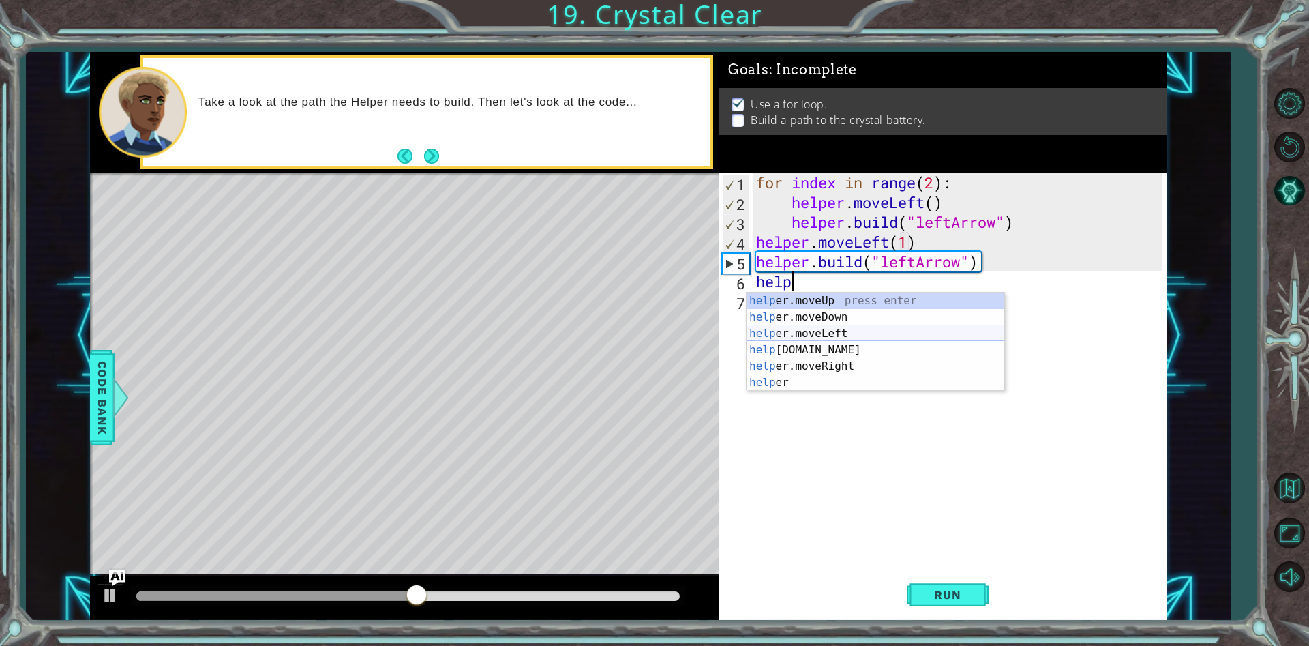
click at [840, 335] on div "help er.moveUp press enter help er.moveDown press enter help er.moveLeft press …" at bounding box center [876, 358] width 258 height 131
type textarea "helper.moveLeft(1)"
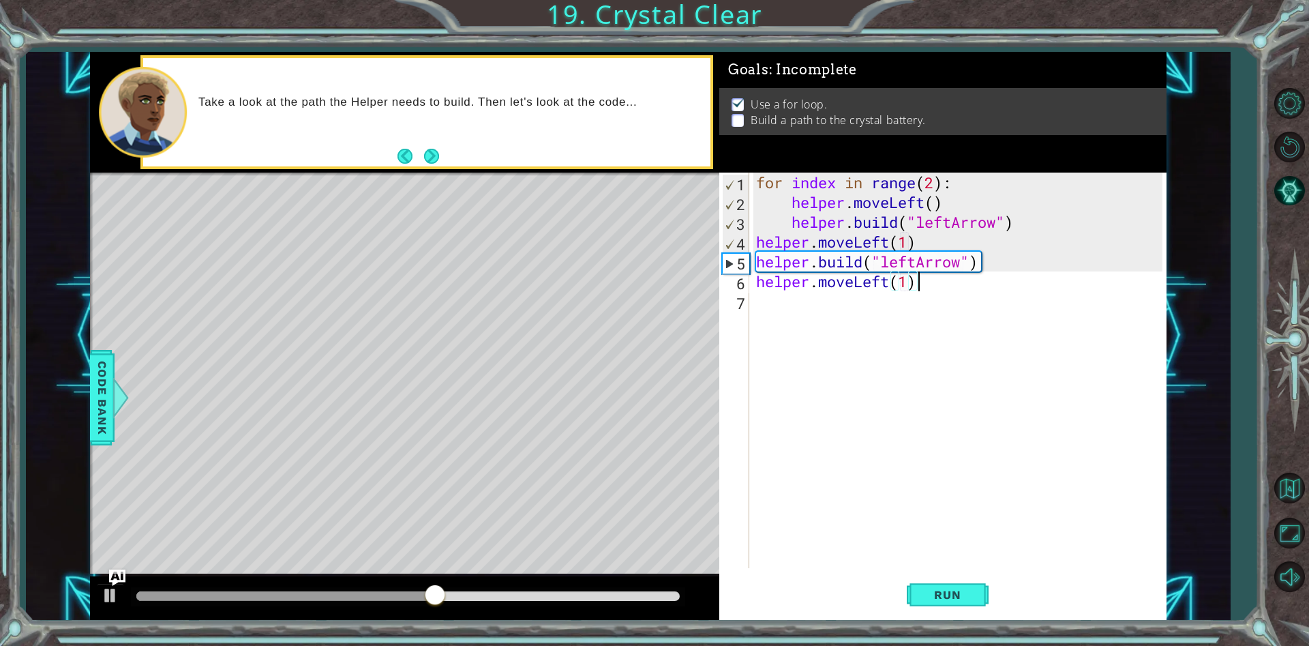
click at [929, 290] on div "for index in range ( 2 ) : helper . moveLeft ( ) helper . build ( "leftArrow" )…" at bounding box center [962, 390] width 416 height 435
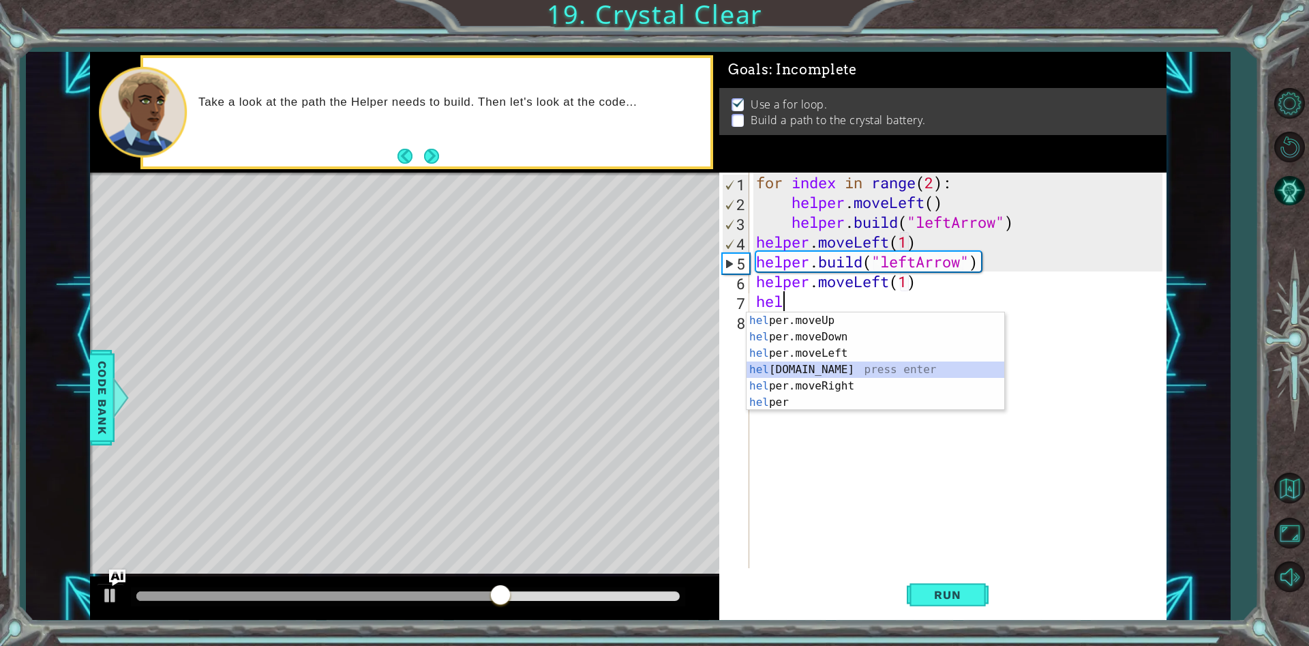
click at [827, 376] on div "hel per.moveUp press enter hel per.moveDown press enter hel per.moveLeft press …" at bounding box center [876, 377] width 258 height 131
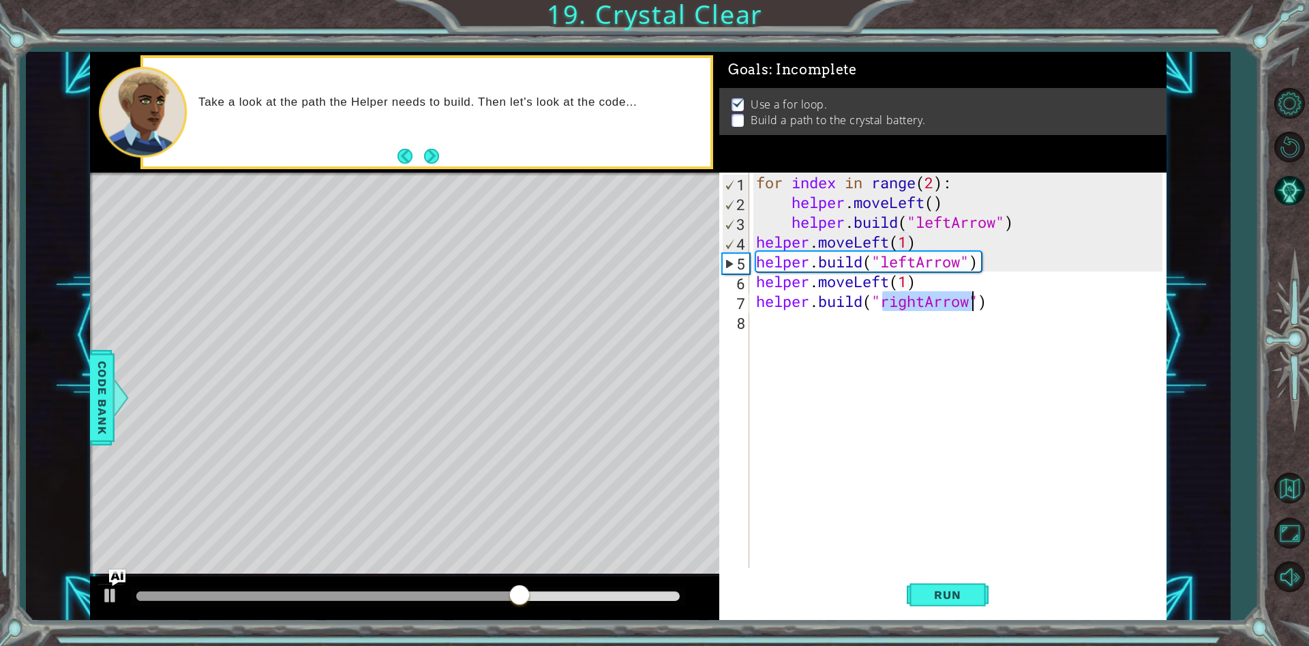
click at [924, 307] on div "for index in range ( 2 ) : helper . moveLeft ( ) helper . build ( "leftArrow" )…" at bounding box center [958, 371] width 409 height 396
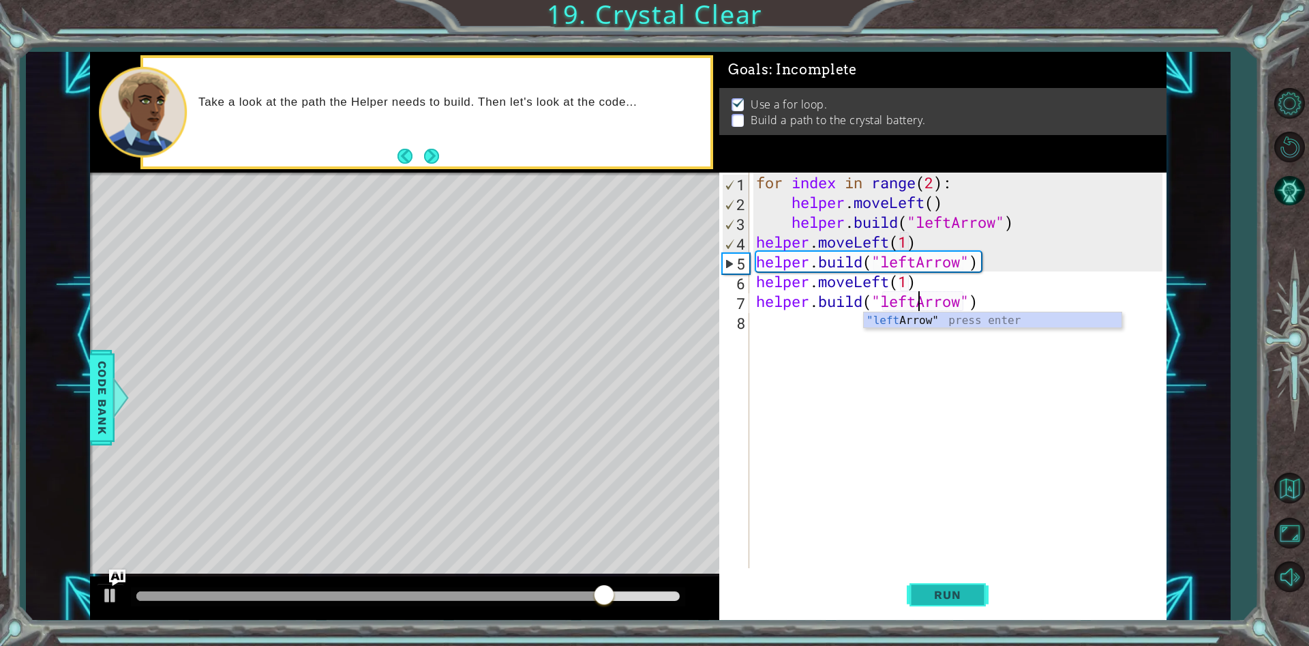
type textarea "[DOMAIN_NAME]("leftArrow")"
click at [977, 601] on button "Run" at bounding box center [948, 595] width 82 height 45
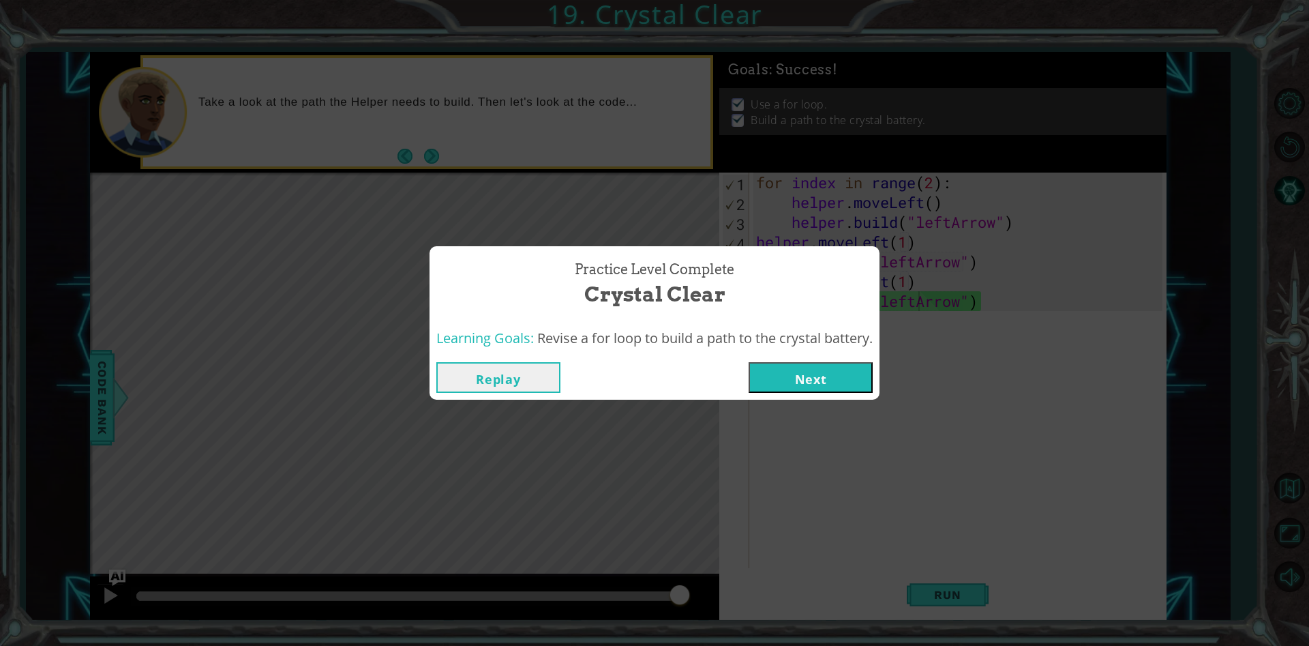
click at [828, 368] on button "Next" at bounding box center [811, 377] width 124 height 31
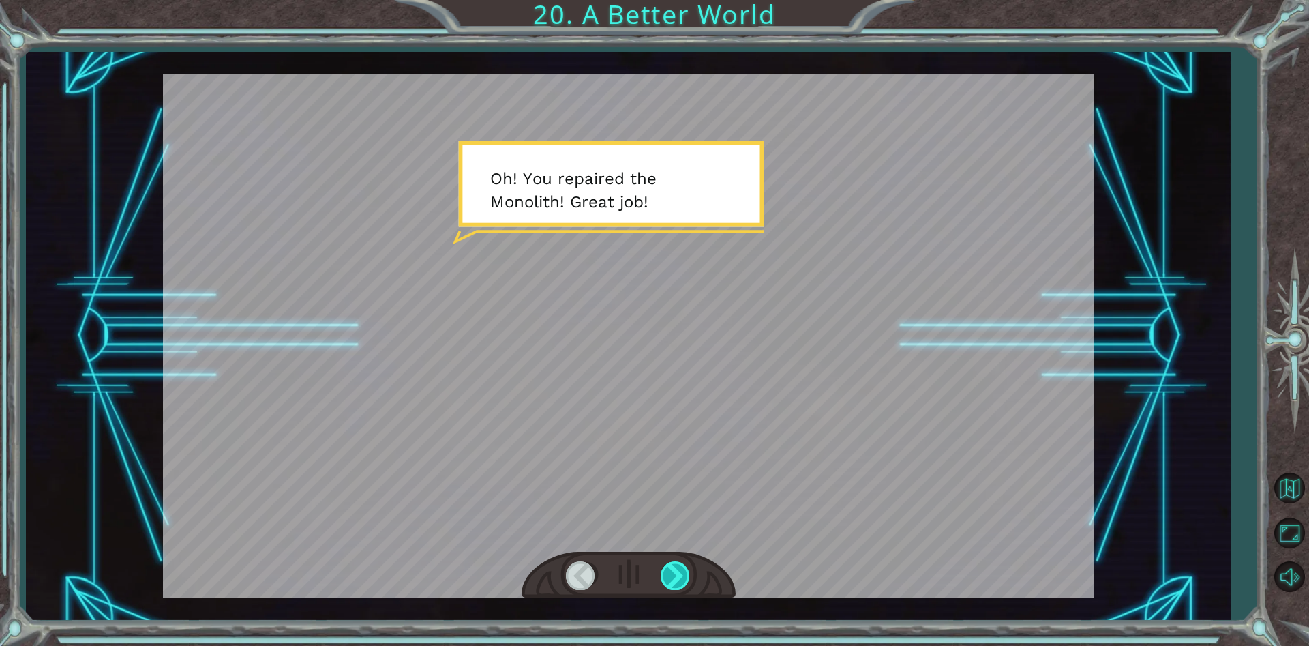
click at [683, 585] on div at bounding box center [676, 575] width 31 height 28
click at [687, 581] on div at bounding box center [676, 575] width 31 height 28
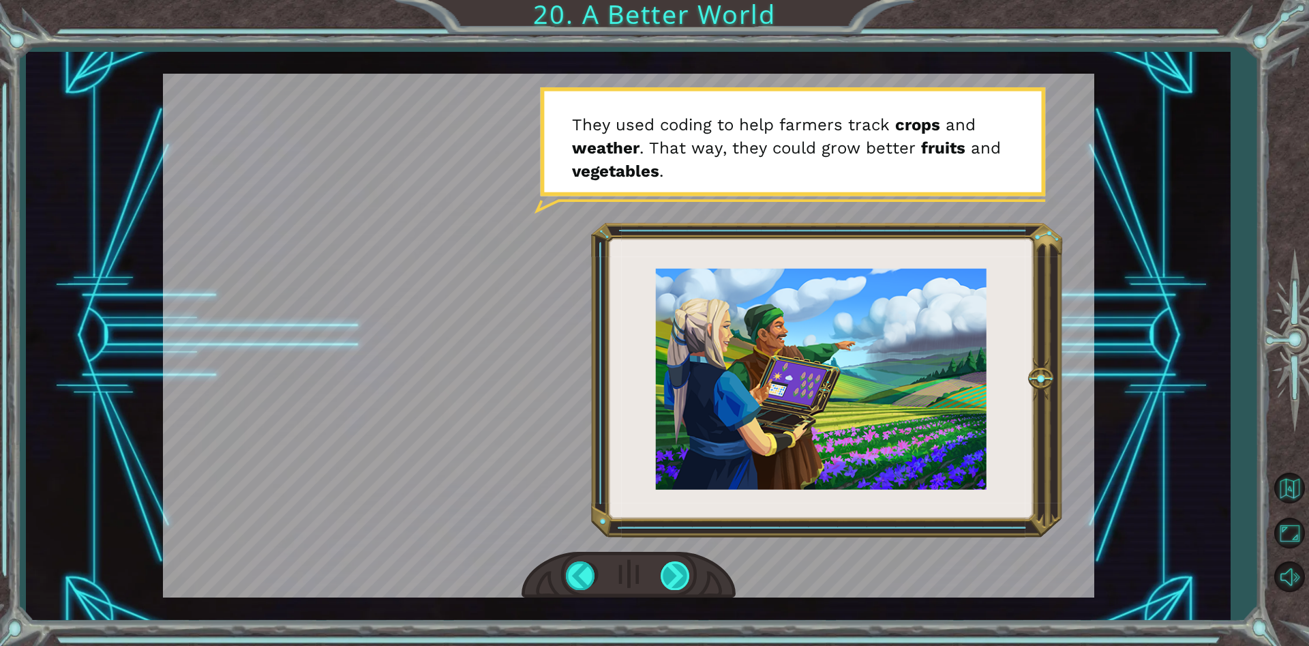
click at [679, 569] on div at bounding box center [676, 575] width 31 height 28
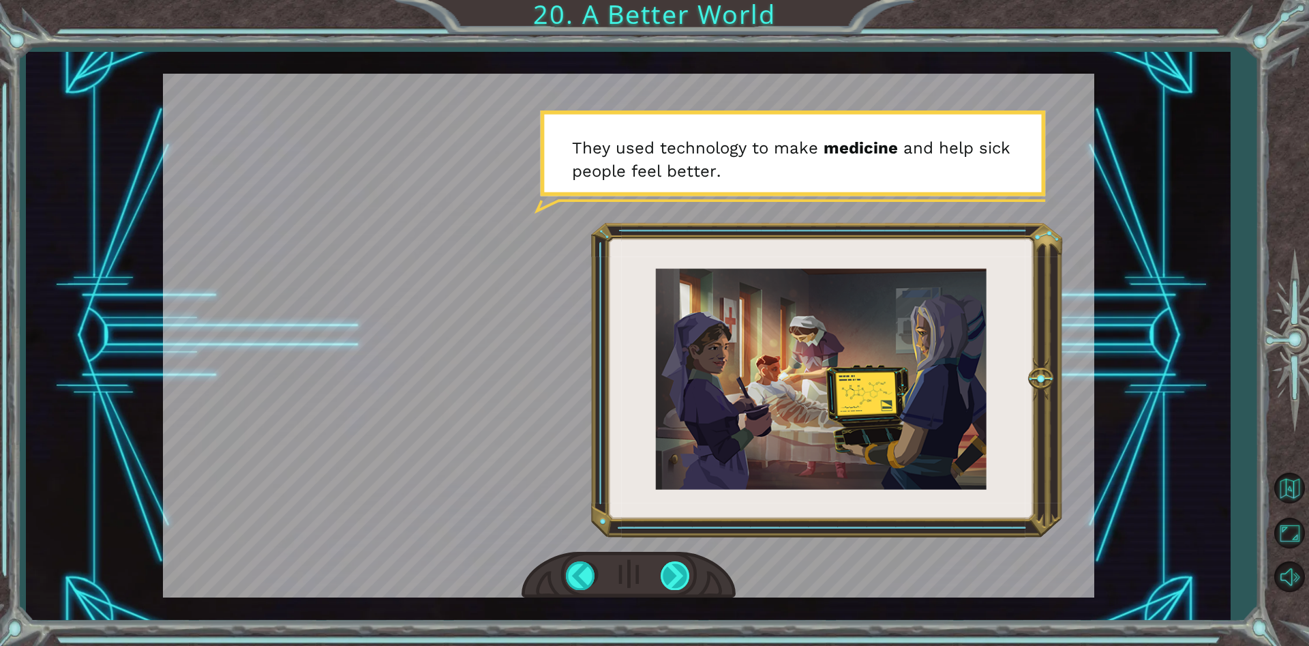
click at [669, 572] on div at bounding box center [676, 575] width 31 height 28
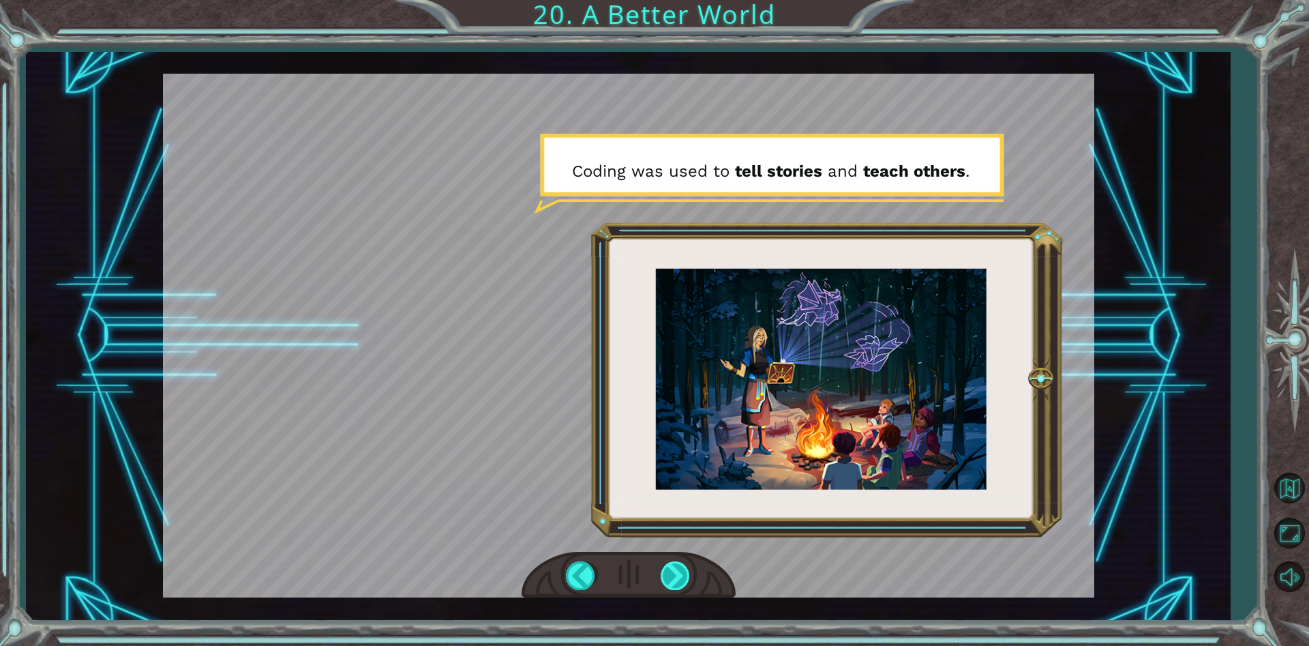
click at [676, 572] on div at bounding box center [676, 575] width 31 height 28
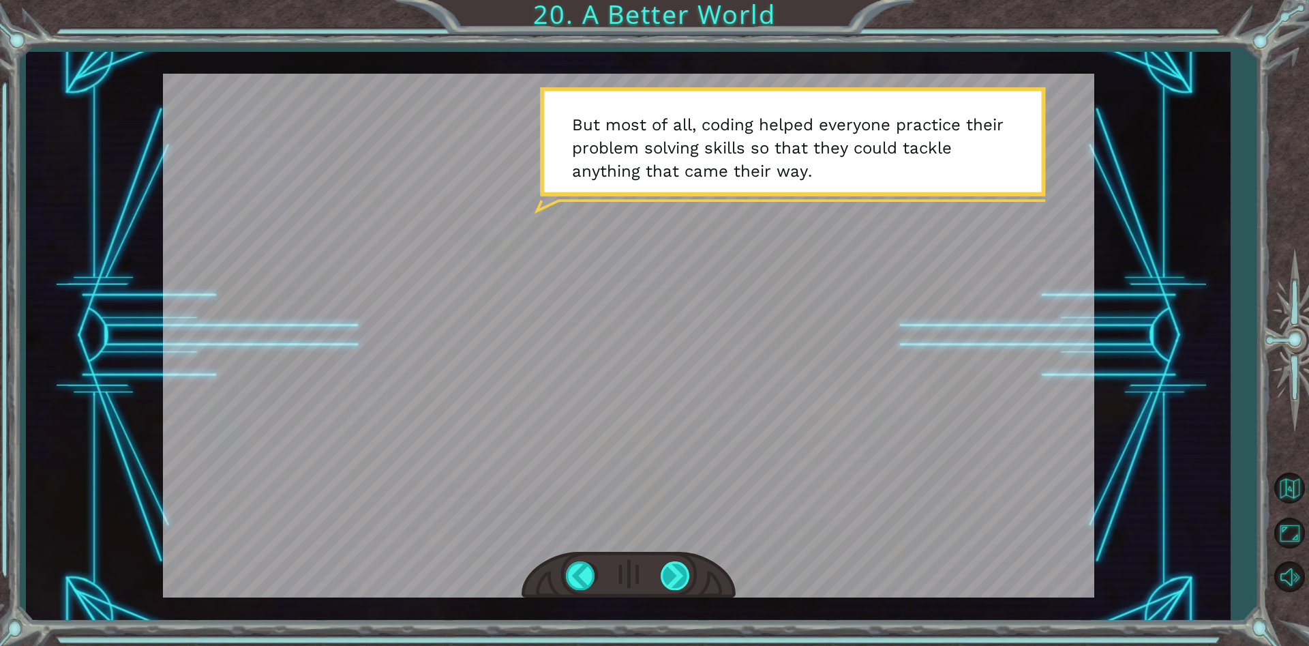
click at [676, 581] on div at bounding box center [676, 575] width 31 height 28
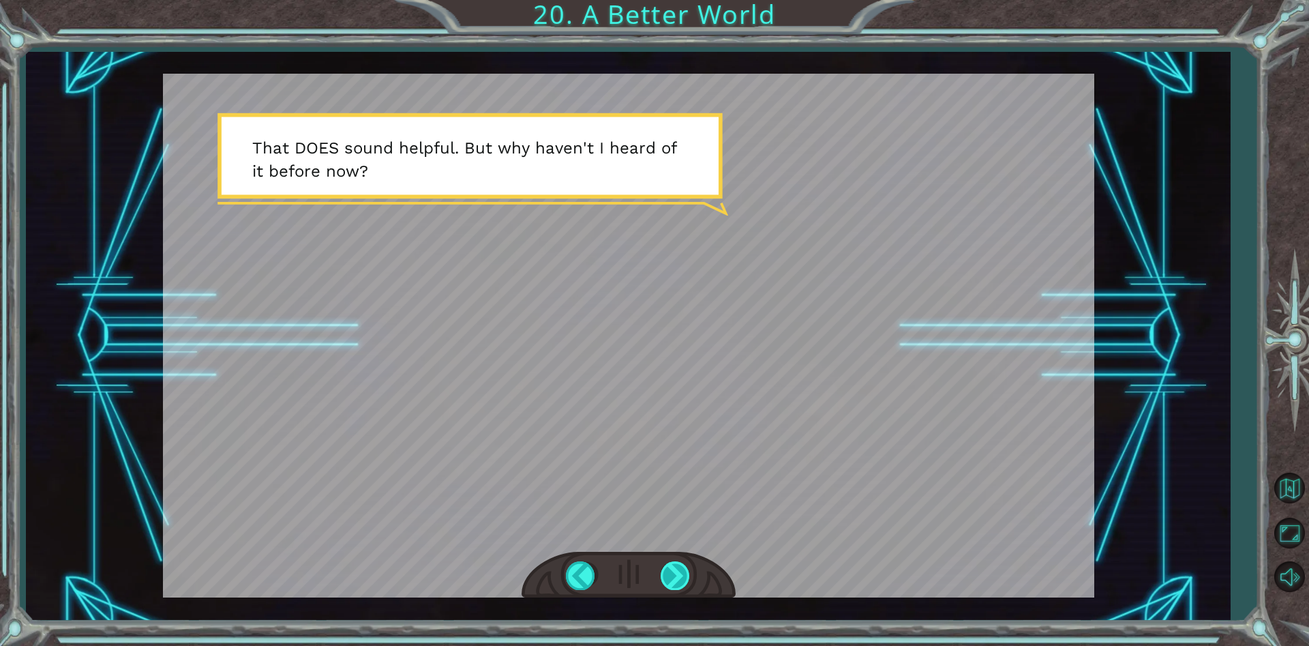
click at [677, 579] on div at bounding box center [676, 575] width 31 height 28
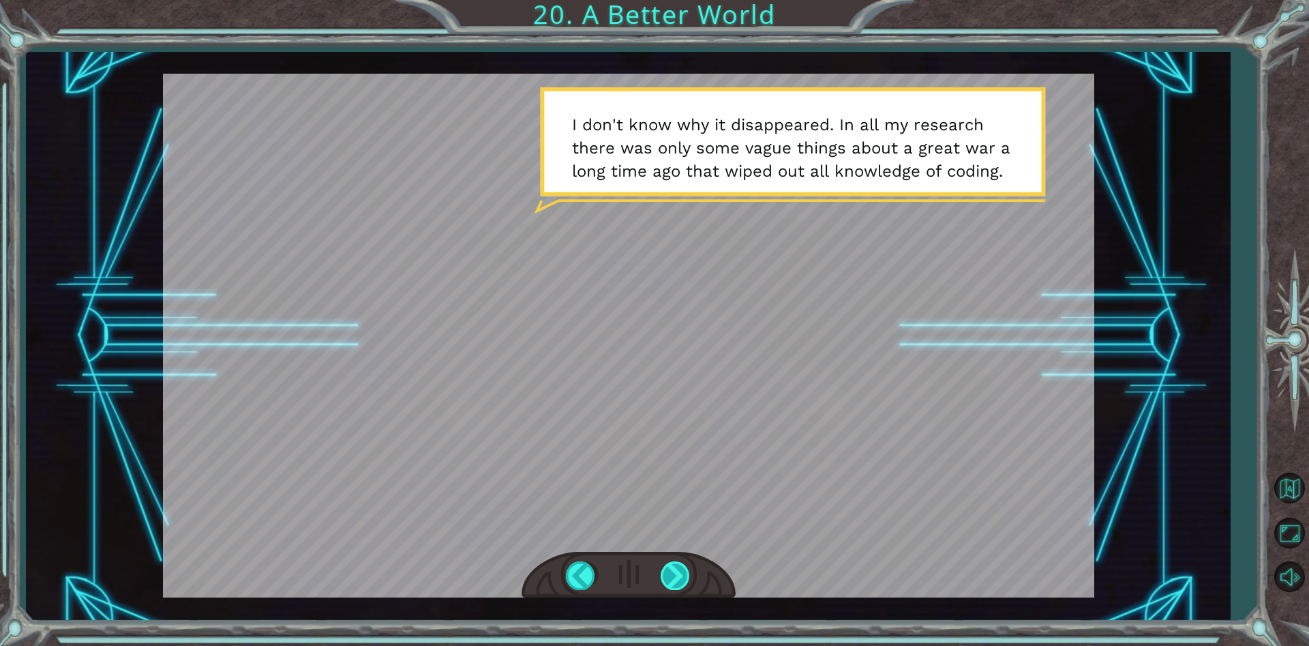
click at [677, 566] on div at bounding box center [676, 575] width 31 height 28
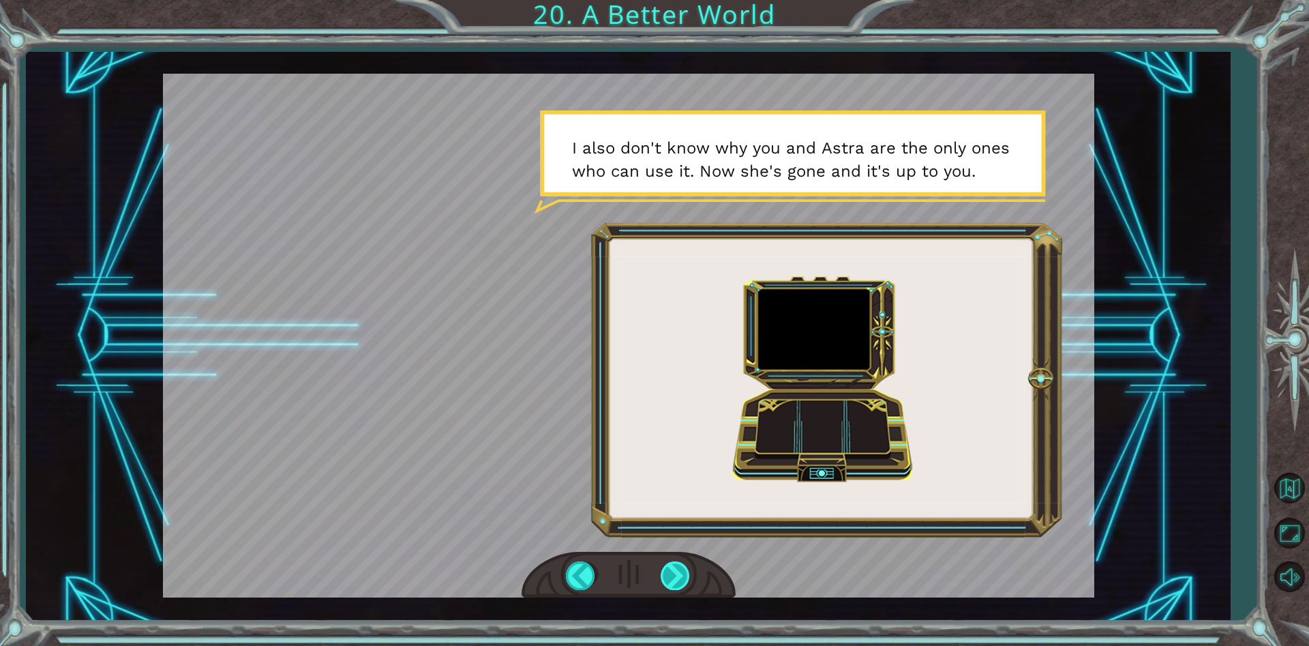
click at [674, 583] on div at bounding box center [676, 575] width 31 height 28
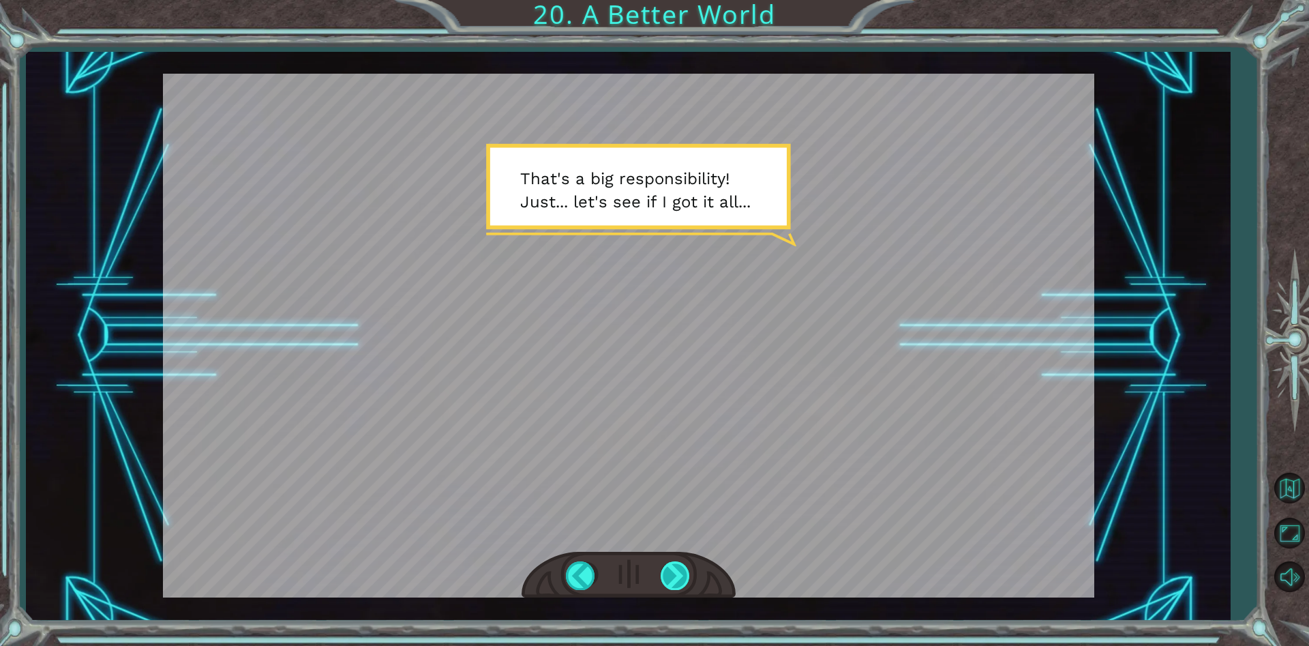
click at [668, 586] on div at bounding box center [676, 575] width 31 height 28
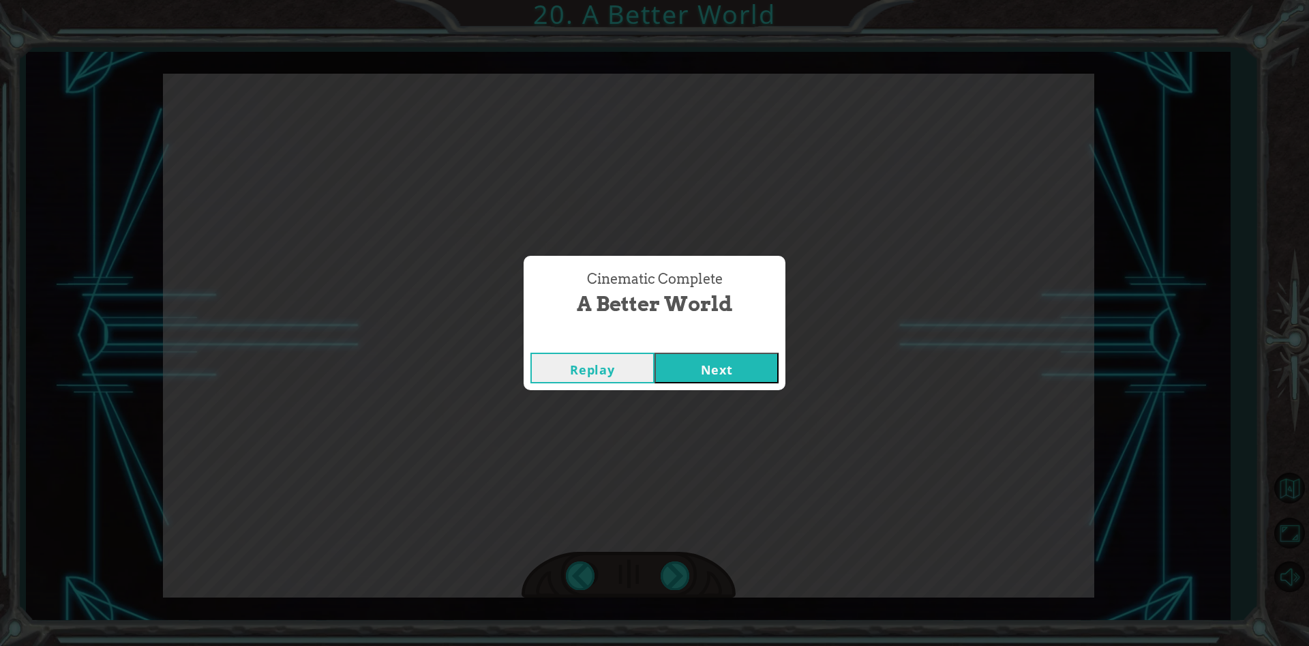
click at [735, 363] on button "Next" at bounding box center [717, 368] width 124 height 31
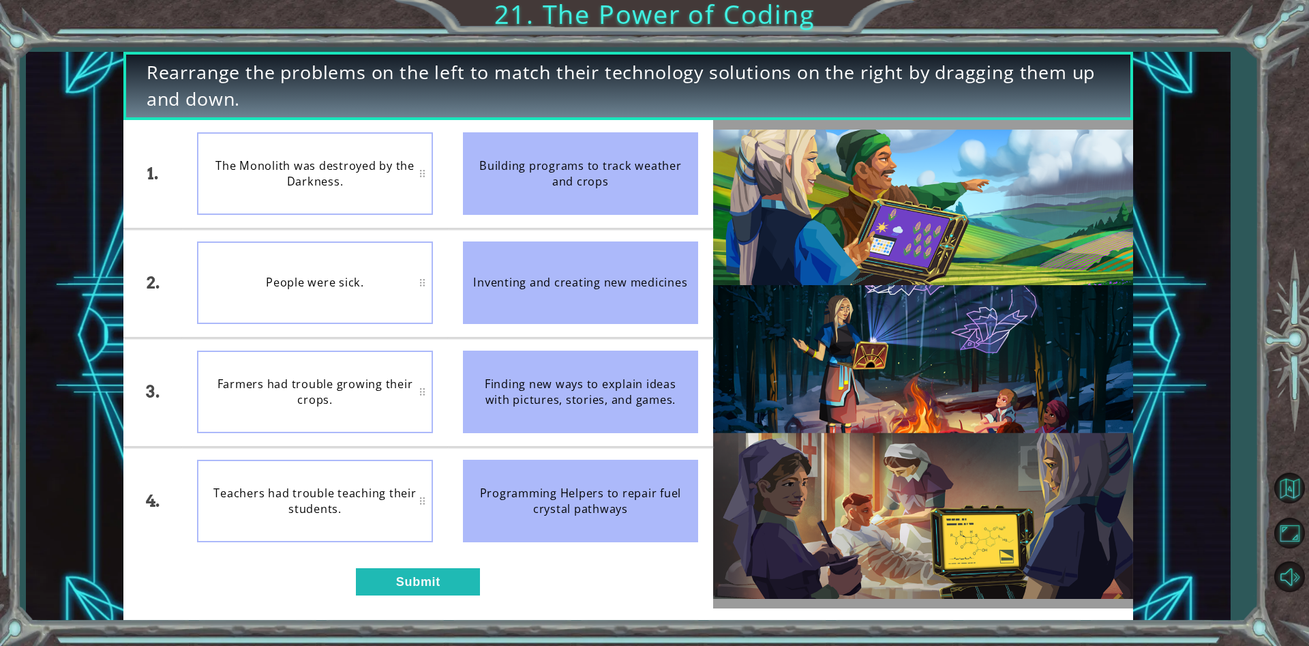
drag, startPoint x: 554, startPoint y: 176, endPoint x: 381, endPoint y: 175, distance: 172.5
click at [460, 175] on li "Building programs to track weather and crops" at bounding box center [580, 174] width 265 height 108
